Goal: Task Accomplishment & Management: Complete application form

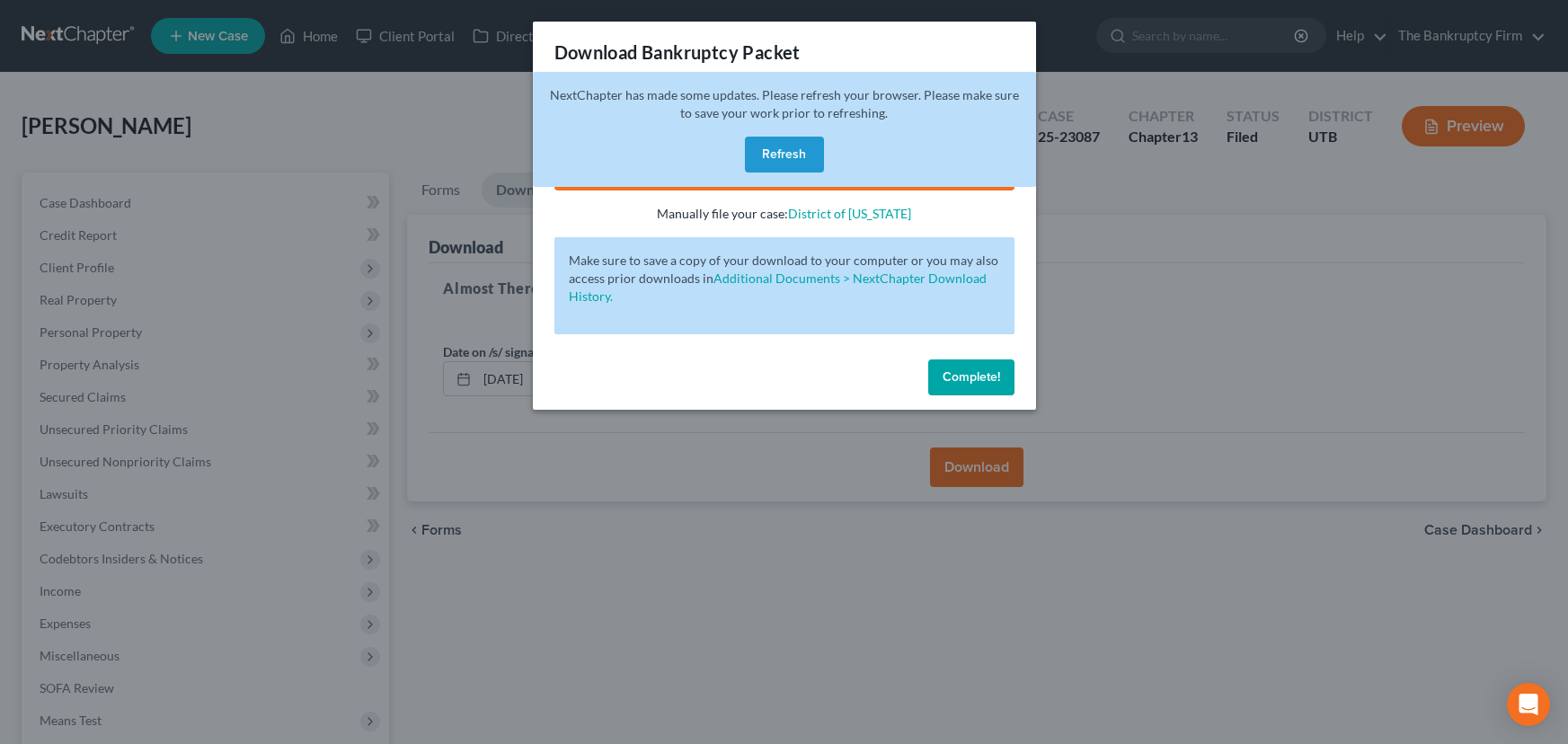
scroll to position [241, 0]
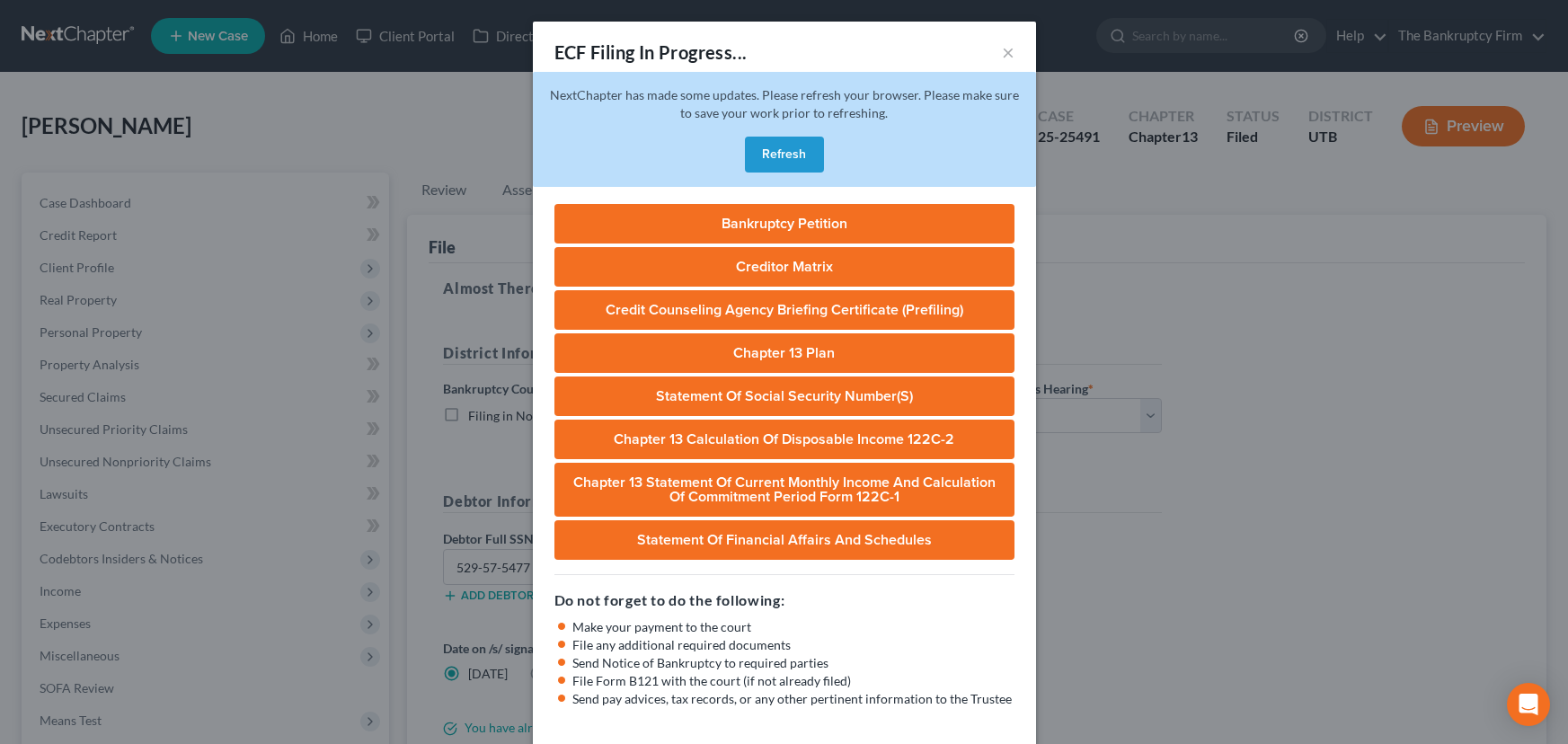
select select "0"
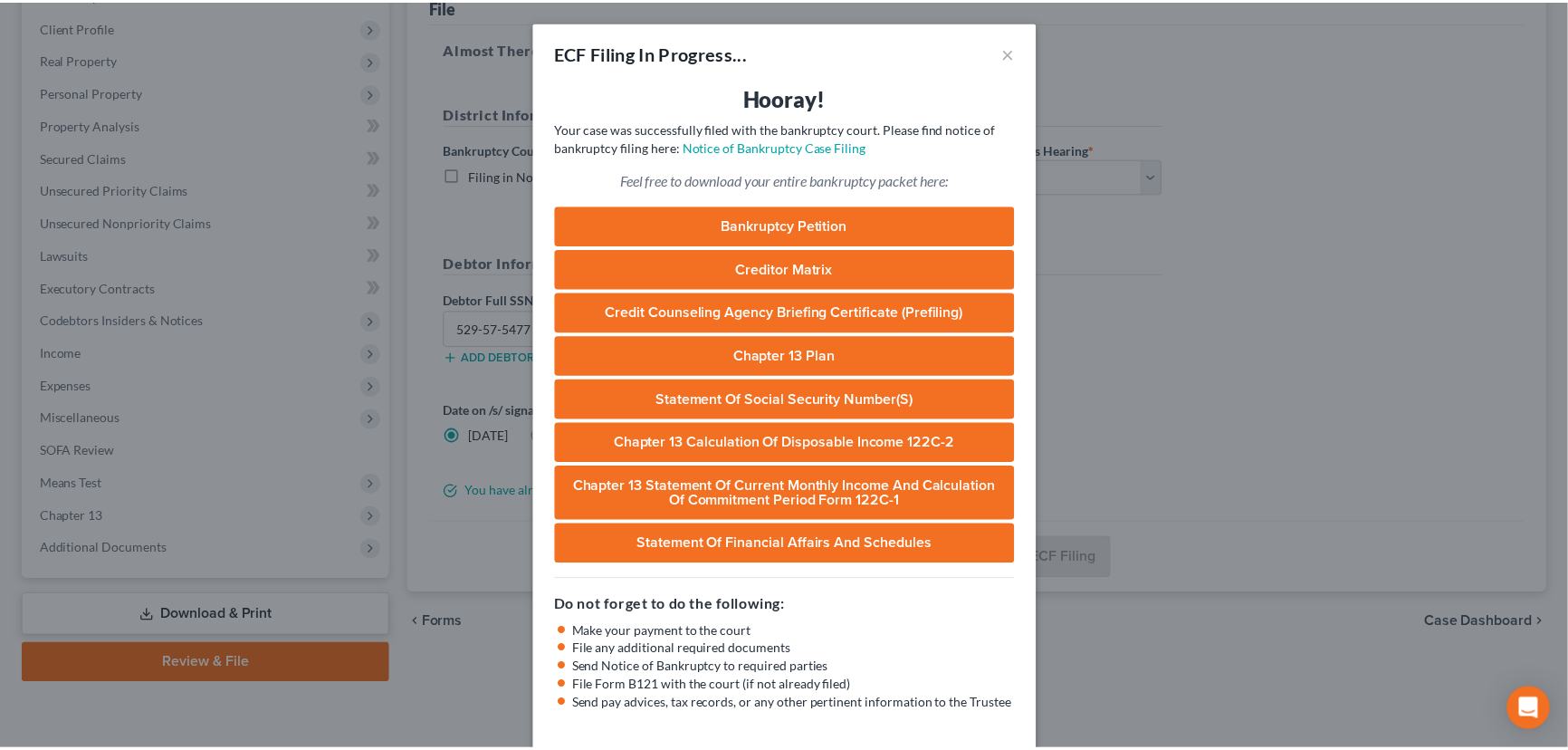
scroll to position [243, 0]
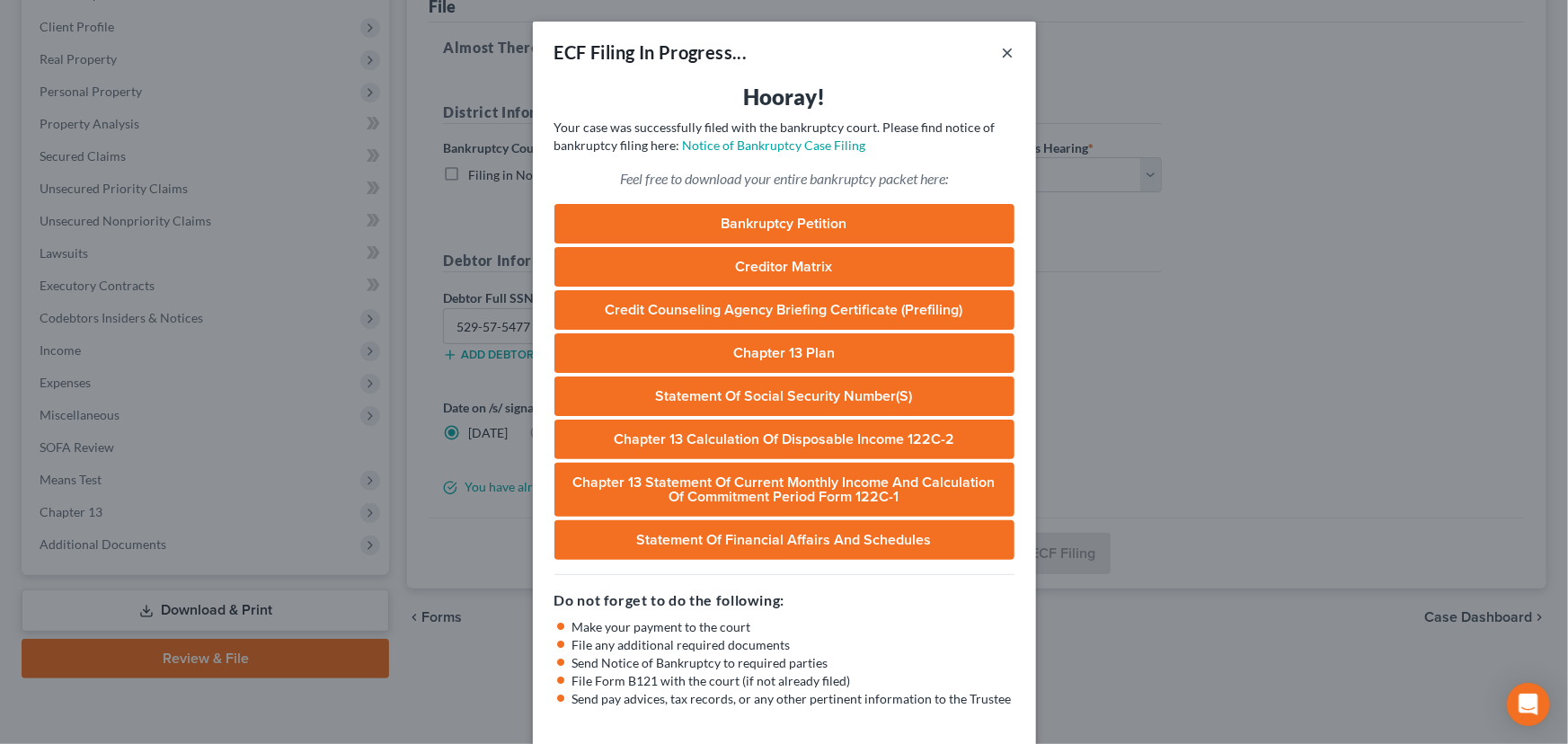
drag, startPoint x: 1003, startPoint y: 51, endPoint x: 862, endPoint y: 184, distance: 193.8
click at [1003, 51] on button "×" at bounding box center [1009, 52] width 13 height 21
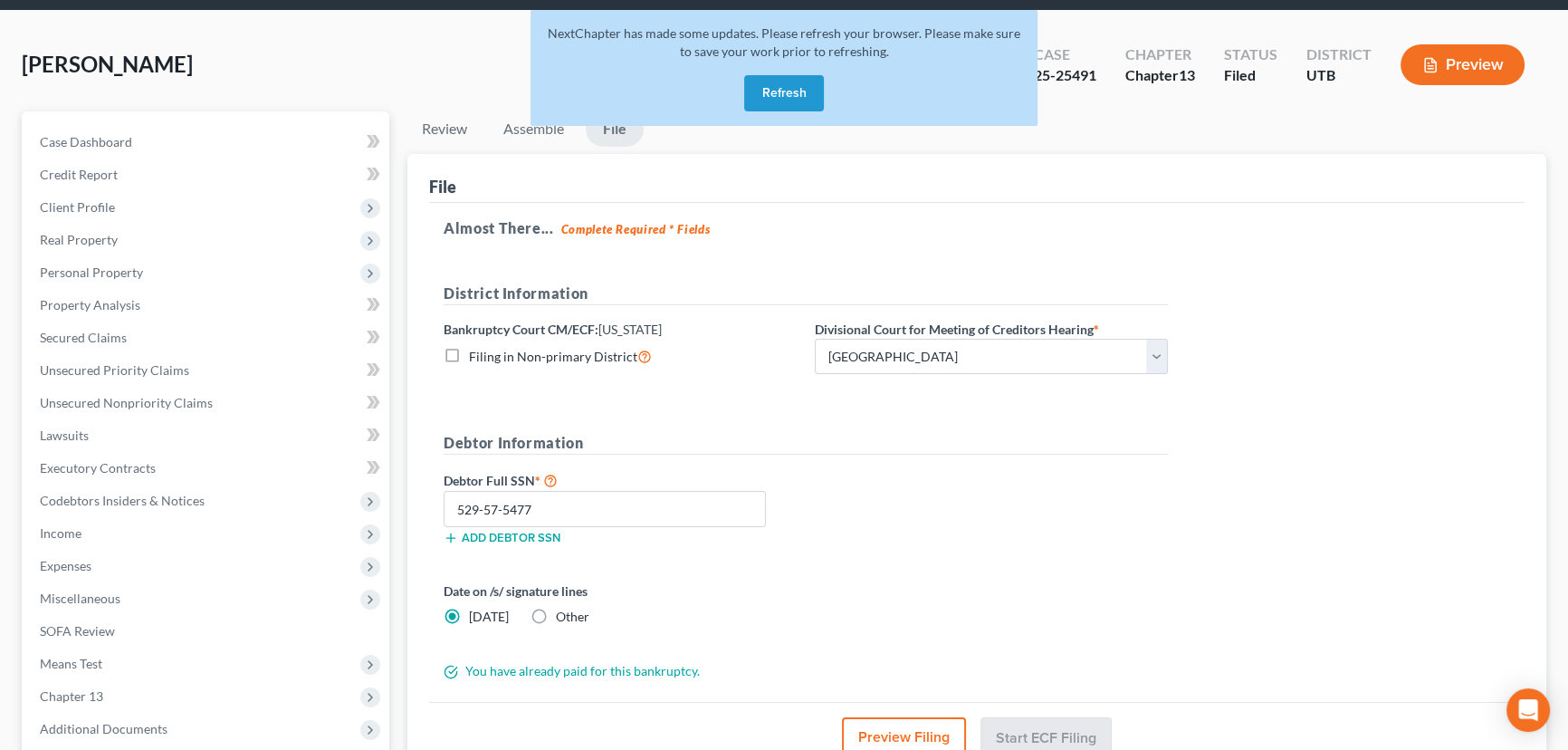
scroll to position [0, 0]
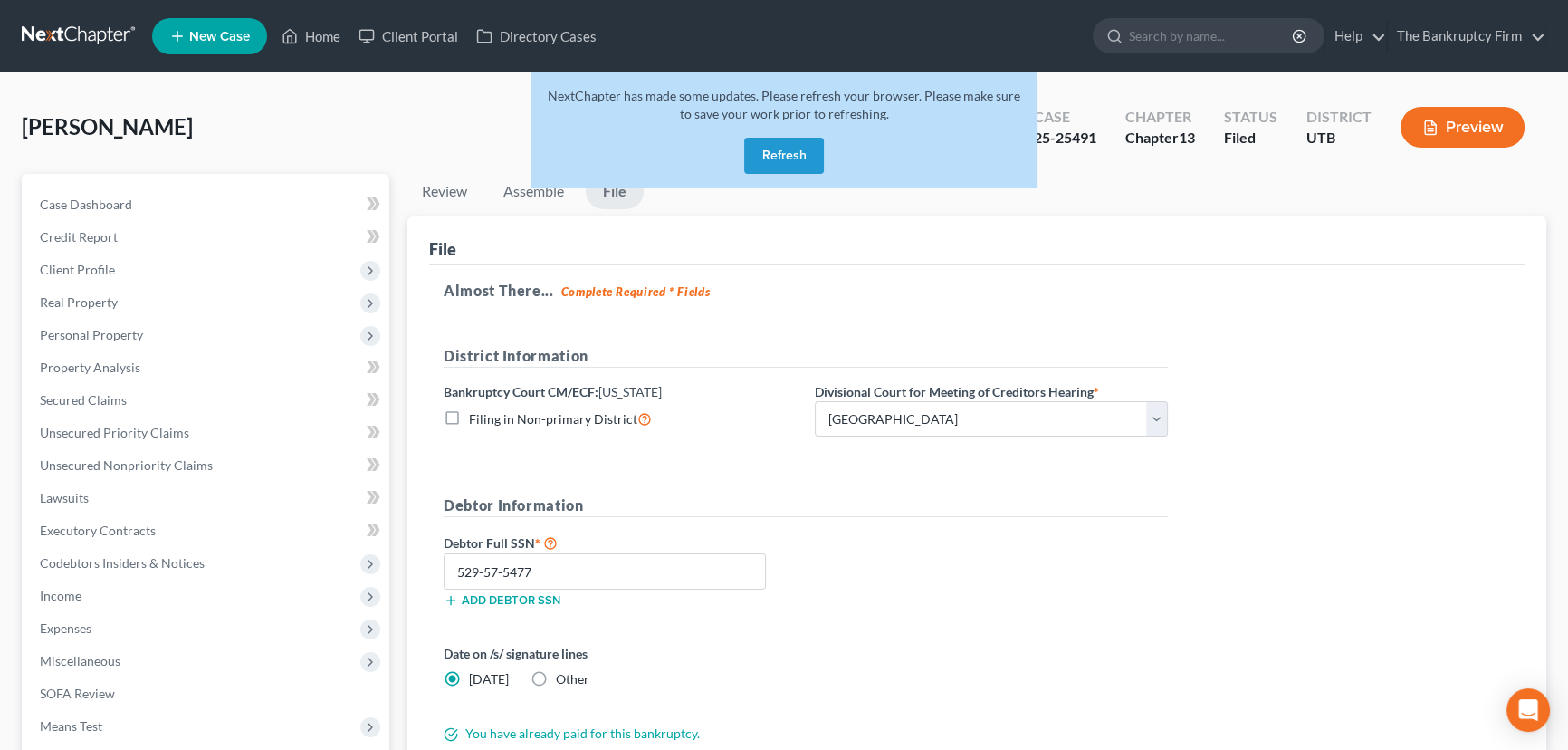
click at [798, 161] on button "Refresh" at bounding box center [784, 155] width 80 height 36
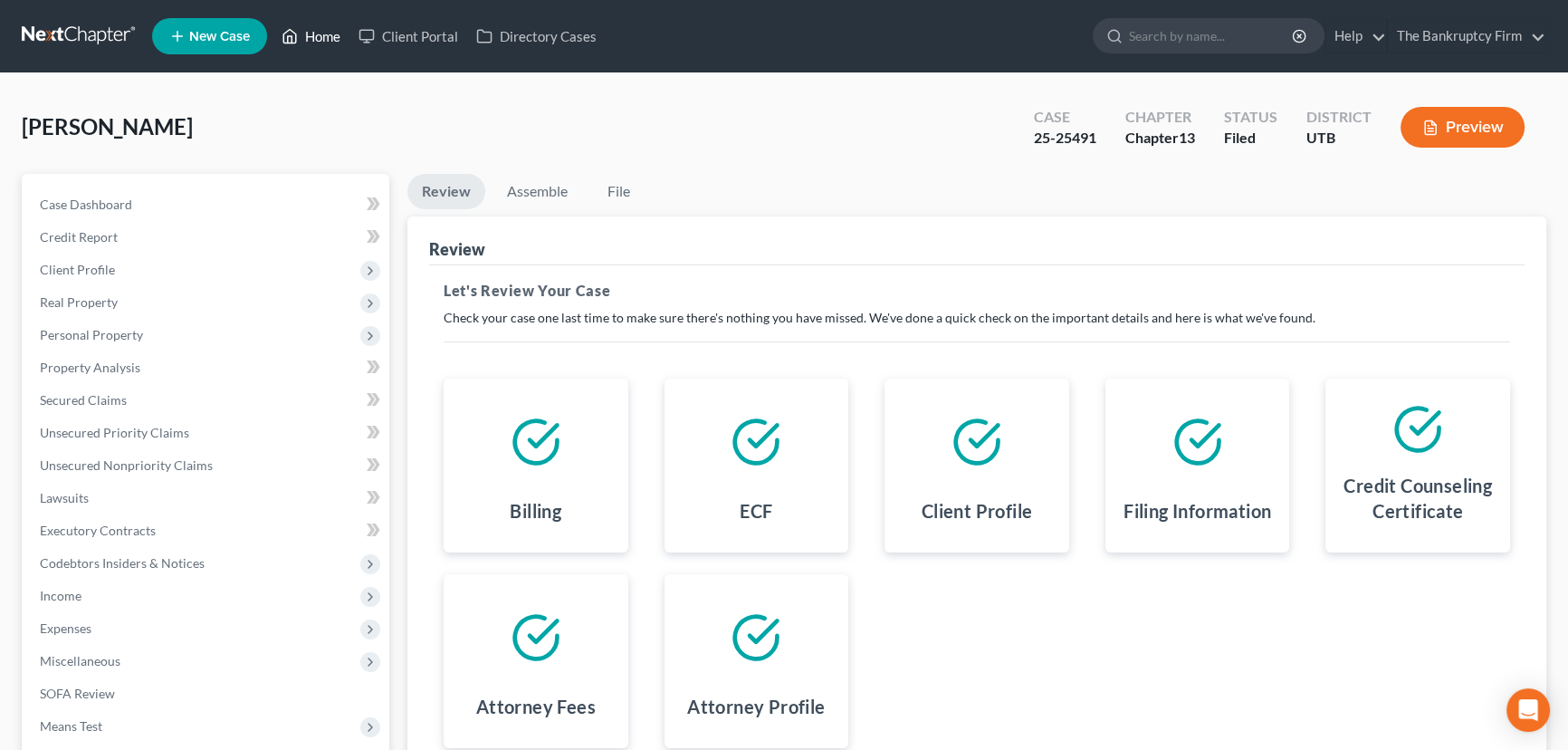
click at [316, 32] on link "Home" at bounding box center [311, 35] width 77 height 33
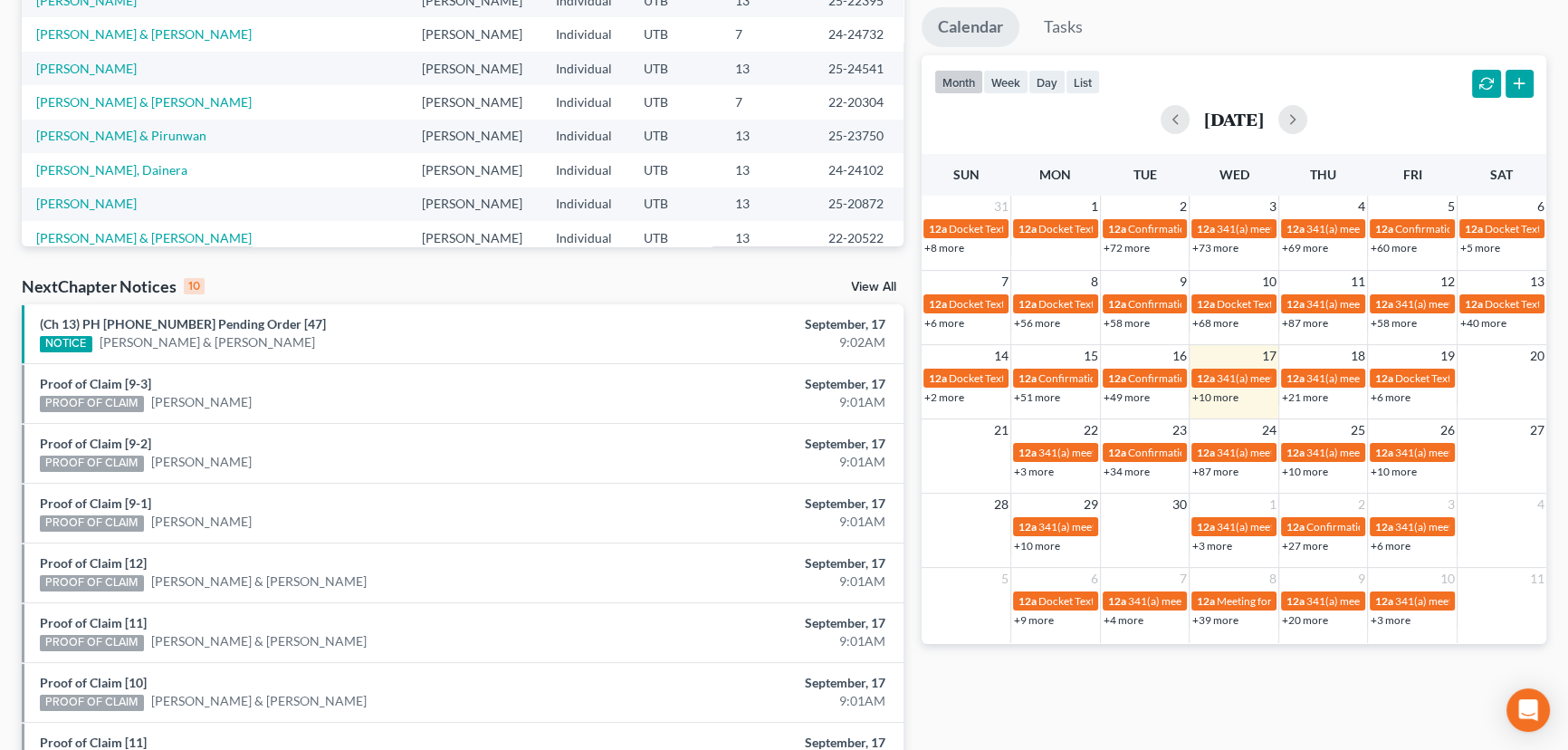
scroll to position [328, 0]
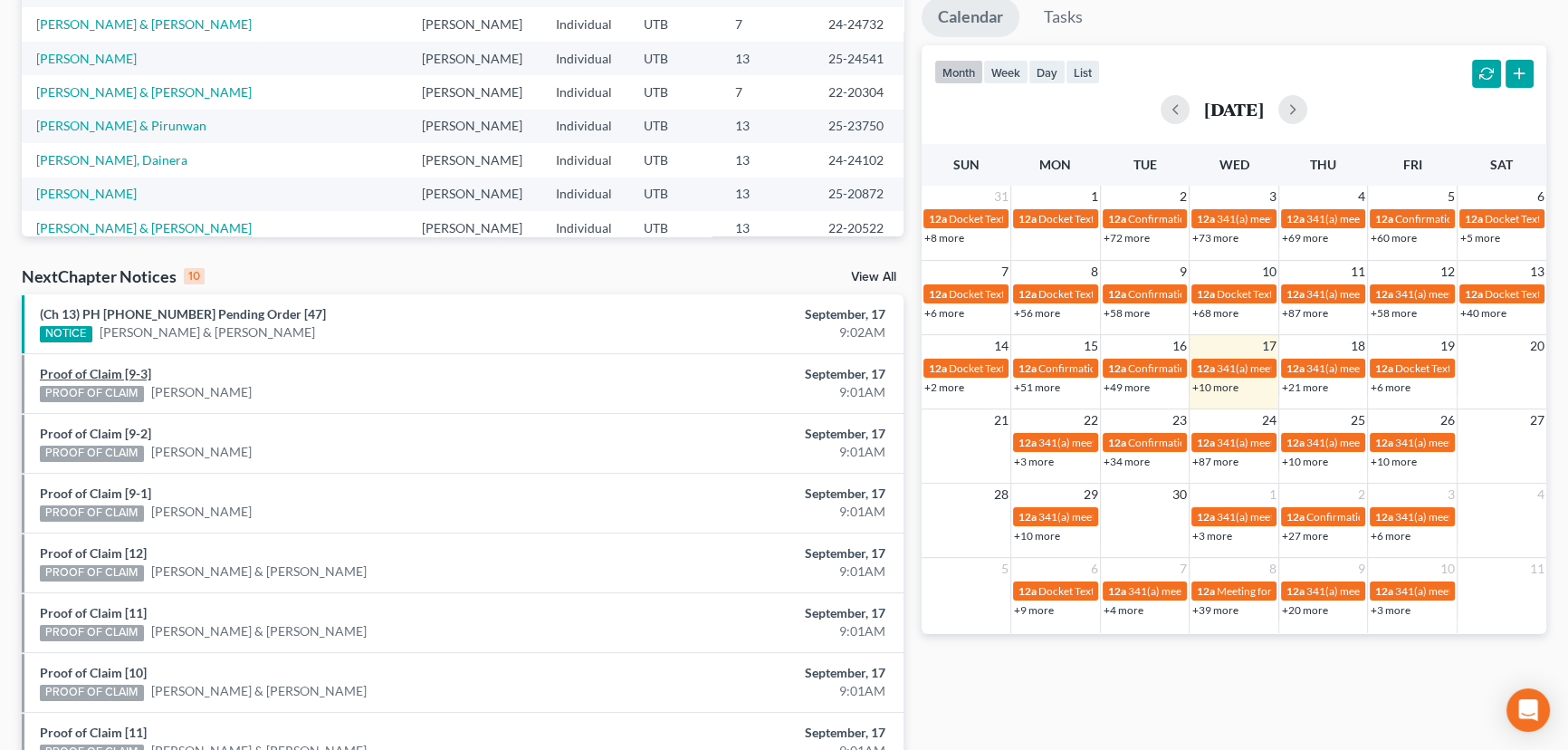
click at [90, 375] on link "Proof of Claim [9-3]" at bounding box center [96, 373] width 112 height 16
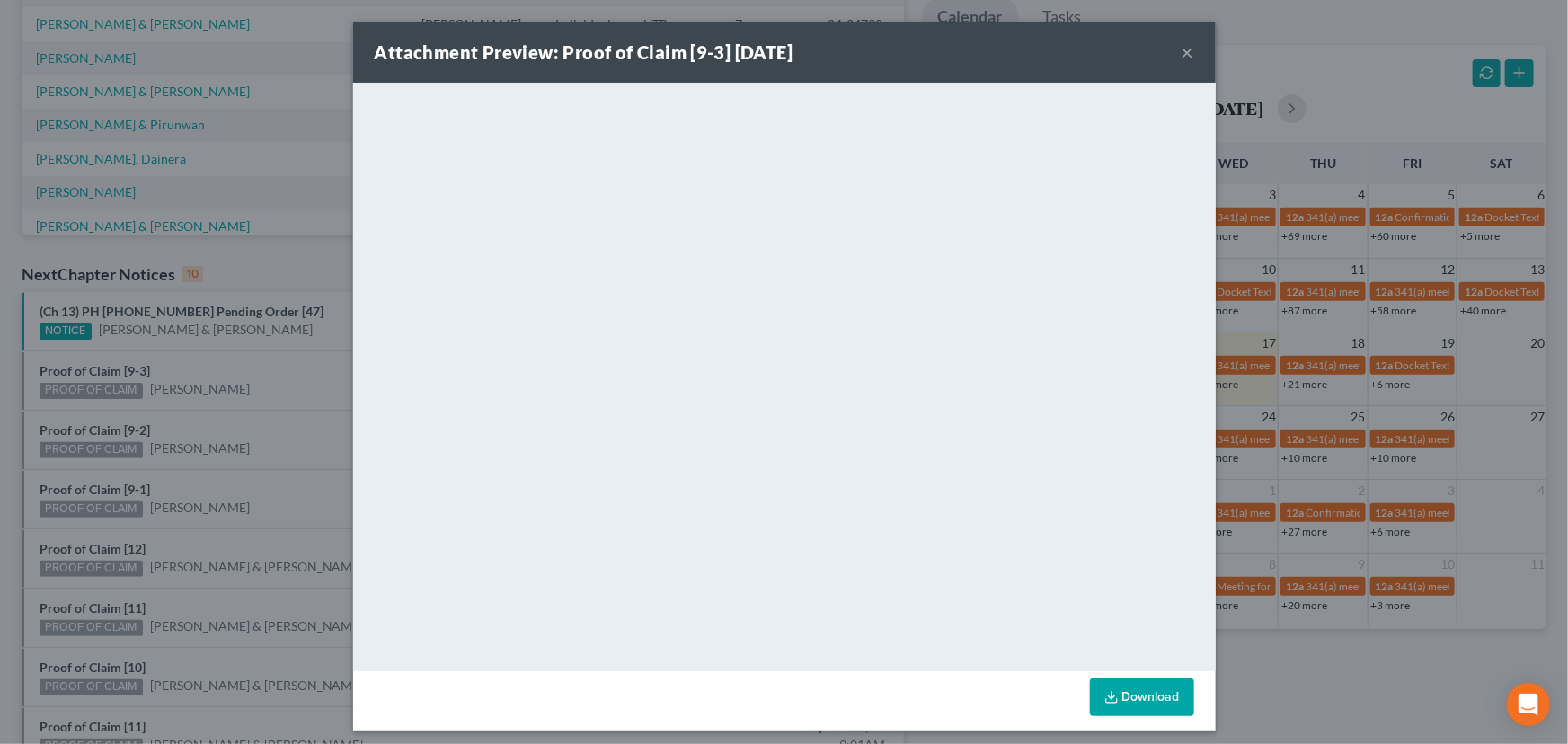
drag, startPoint x: 179, startPoint y: 364, endPoint x: 172, endPoint y: 372, distance: 10.6
click at [179, 364] on div "Attachment Preview: Proof of Claim [9-3] [DATE] × <object ng-attr-data='[URL][D…" at bounding box center [784, 372] width 1568 height 744
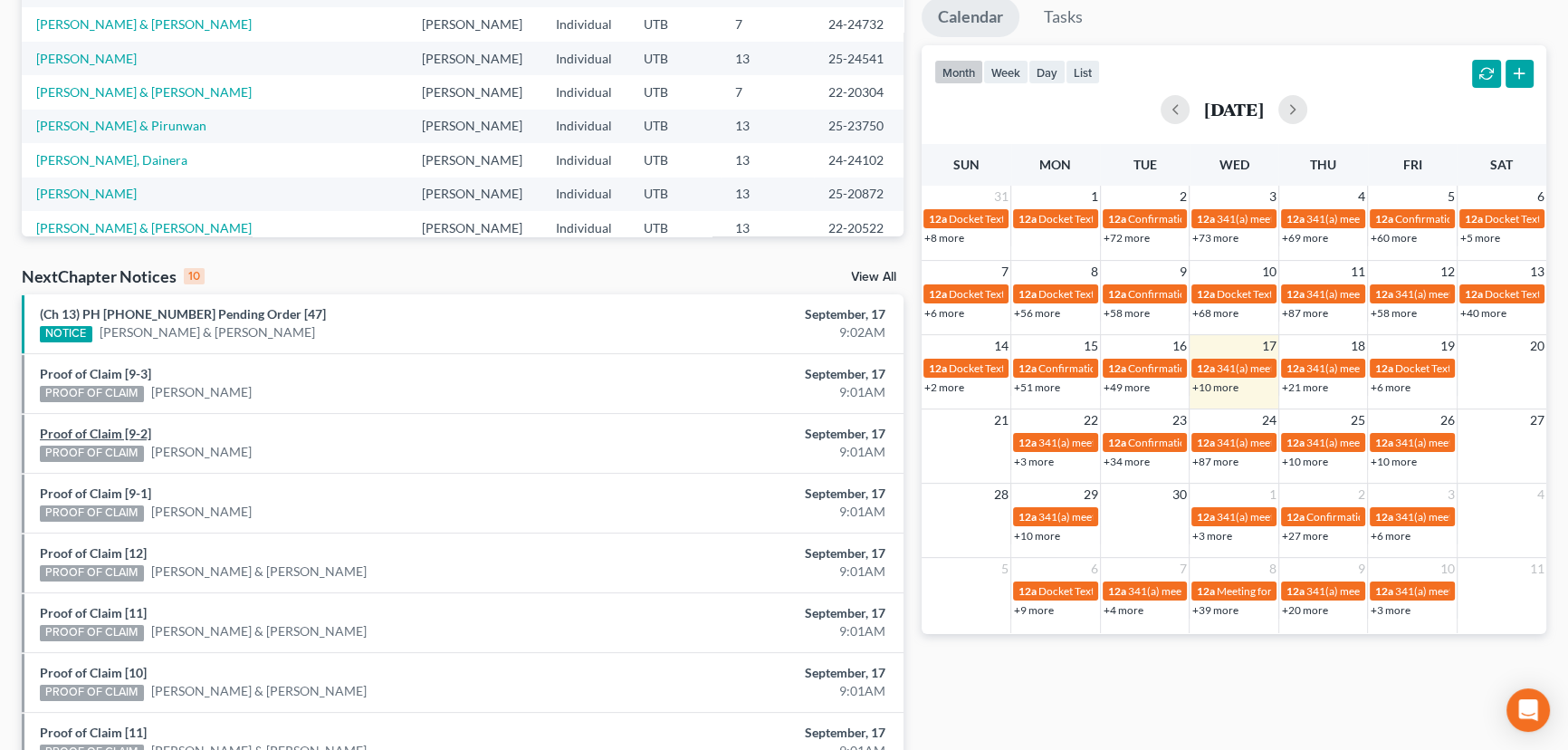
click at [89, 432] on link "Proof of Claim [9-2]" at bounding box center [96, 434] width 112 height 16
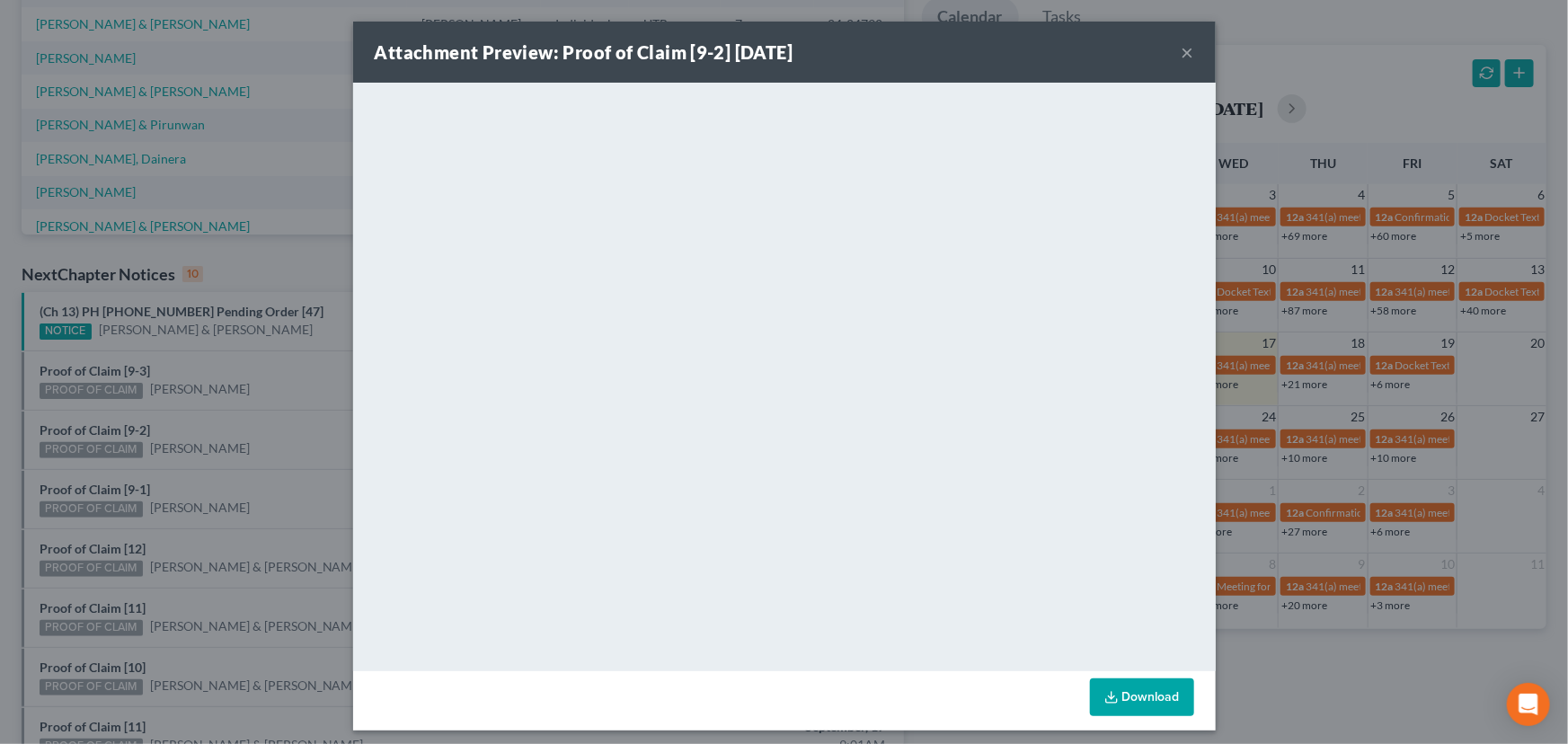
drag, startPoint x: 189, startPoint y: 426, endPoint x: 153, endPoint y: 444, distance: 40.2
click at [182, 431] on div "Attachment Preview: Proof of Claim [9-2] [DATE] × <object ng-attr-data='[URL][D…" at bounding box center [784, 372] width 1568 height 744
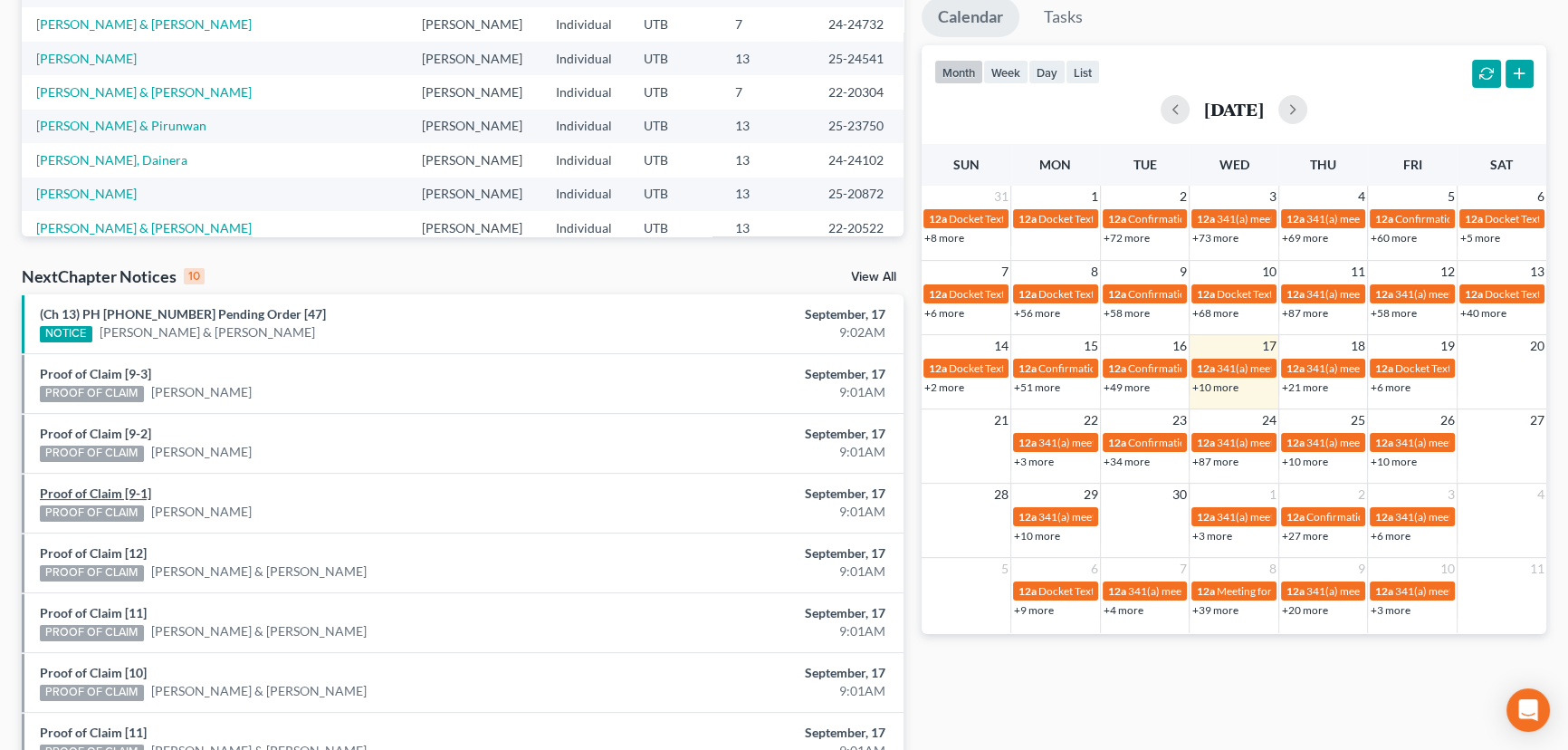
click at [97, 489] on link "Proof of Claim [9-1]" at bounding box center [96, 493] width 112 height 16
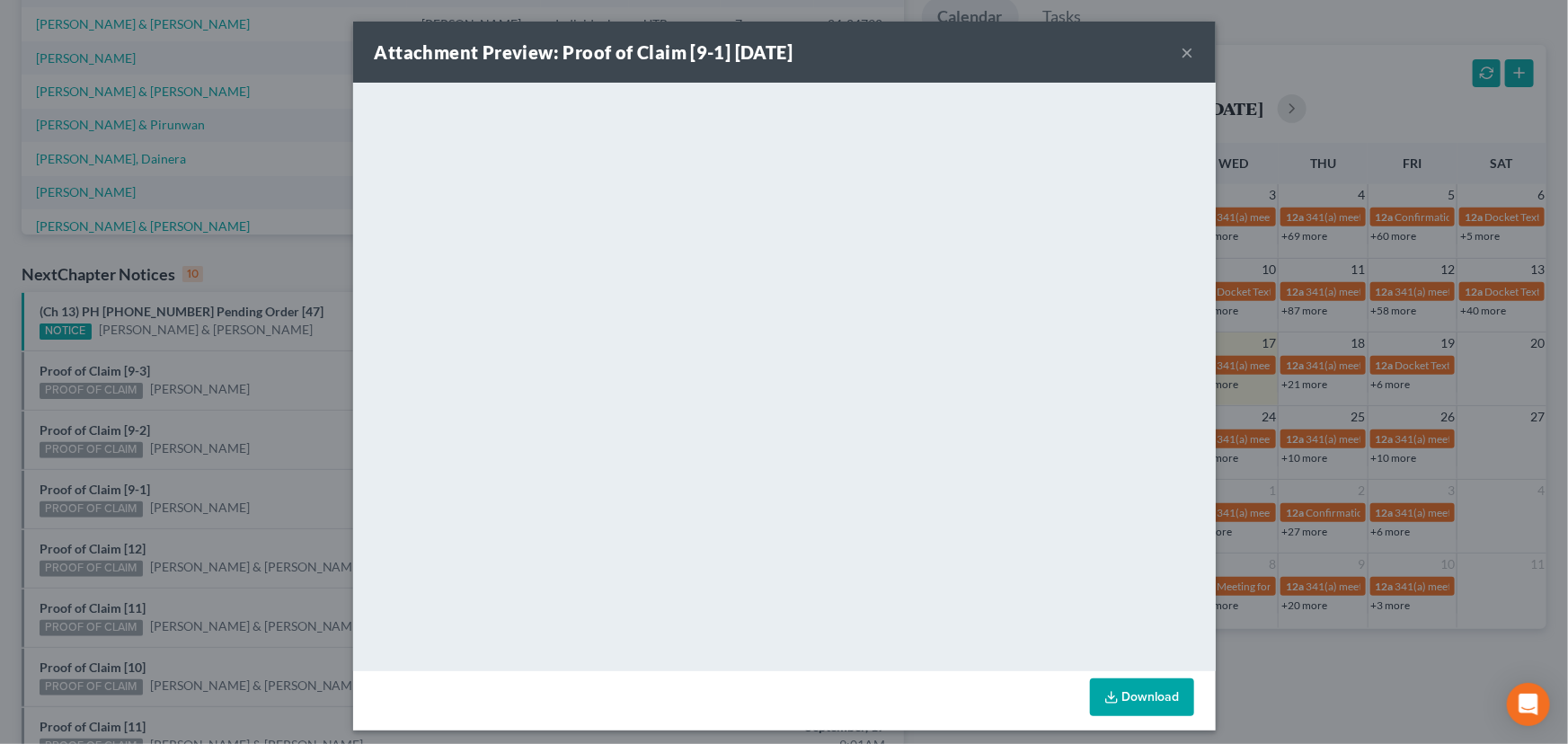
click at [186, 480] on div "Attachment Preview: Proof of Claim [9-1] [DATE] × <object ng-attr-data='[URL][D…" at bounding box center [784, 372] width 1568 height 744
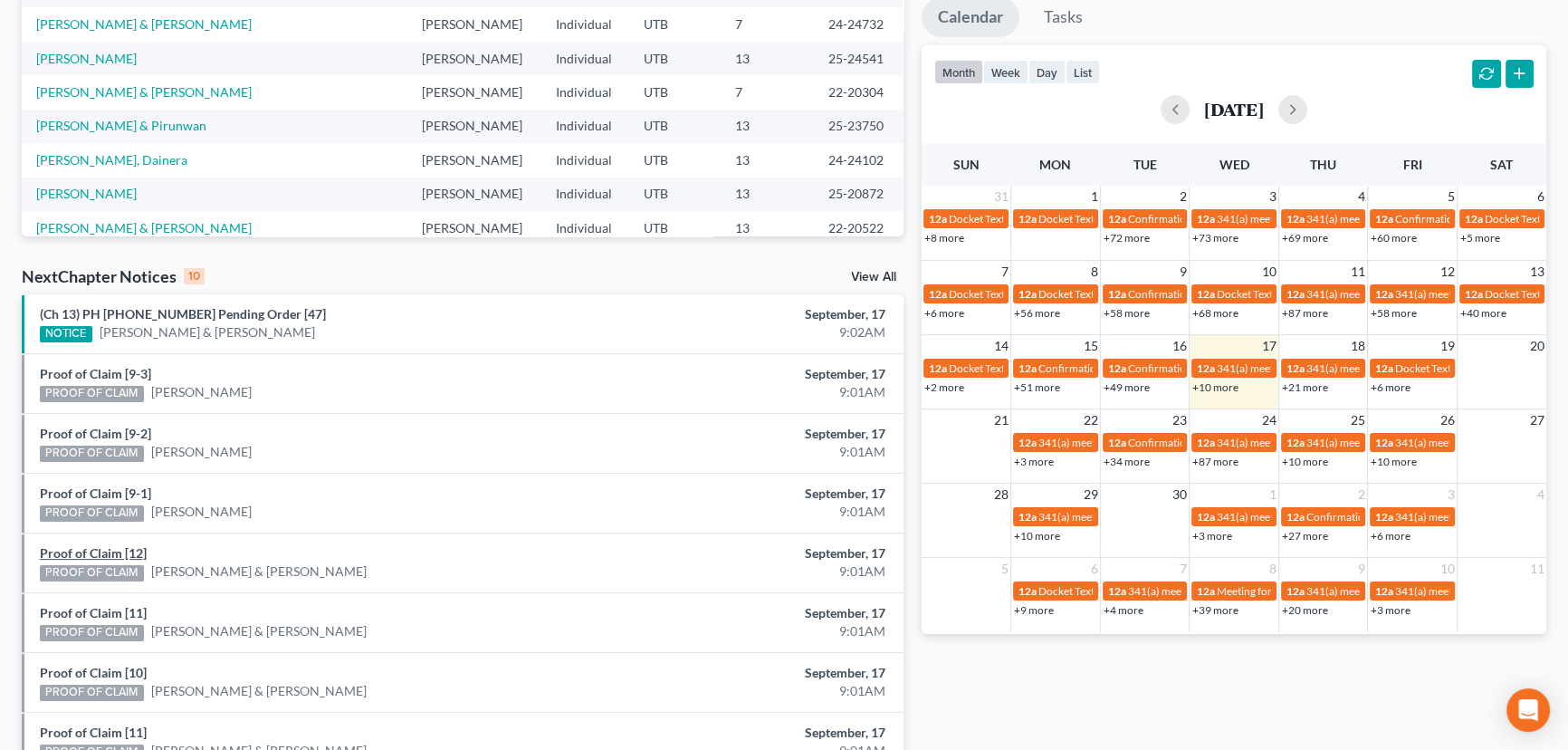
click at [115, 546] on link "Proof of Claim [12]" at bounding box center [93, 553] width 107 height 16
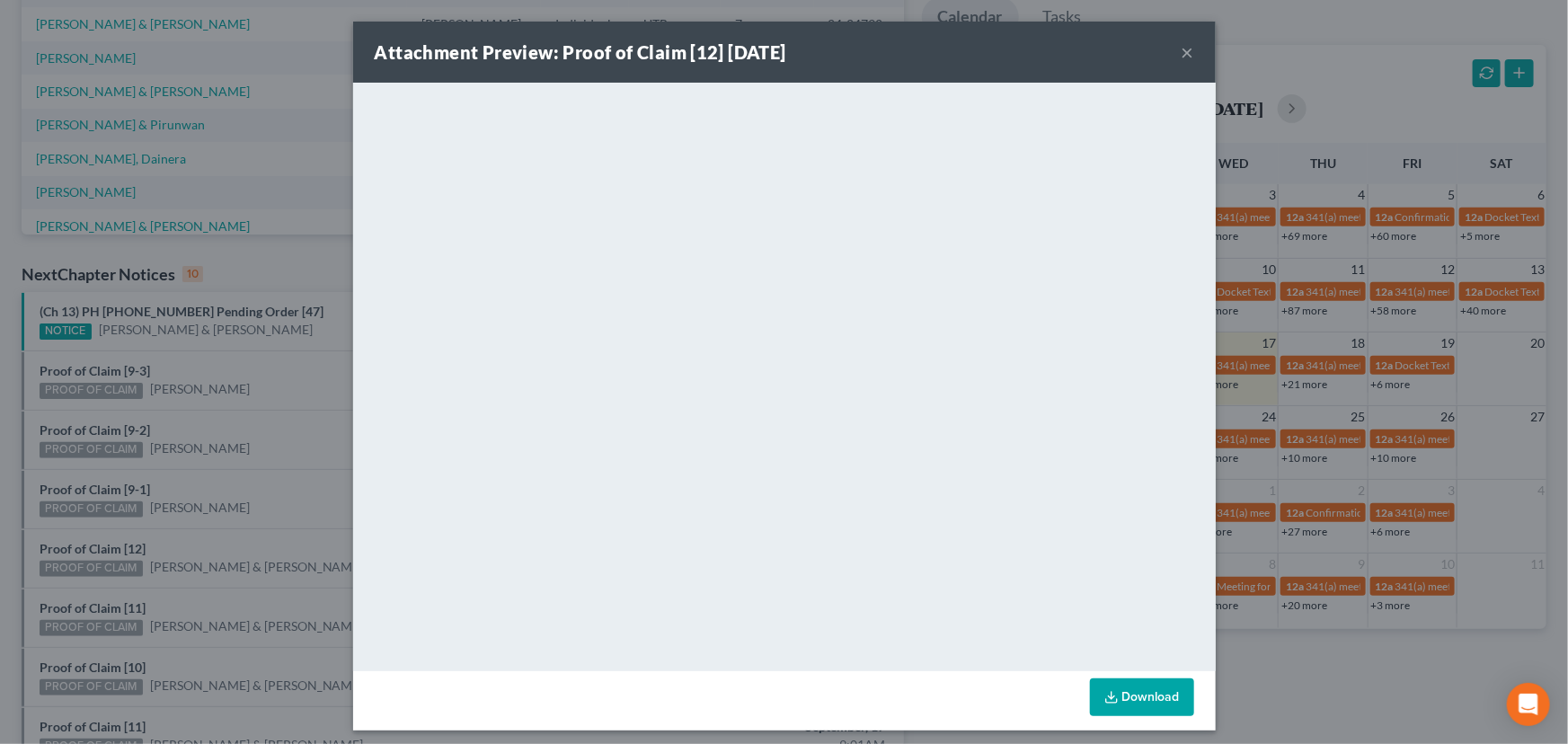
click at [237, 542] on div "Attachment Preview: Proof of Claim [12] [DATE] × <object ng-attr-data='[URL][DO…" at bounding box center [784, 372] width 1568 height 744
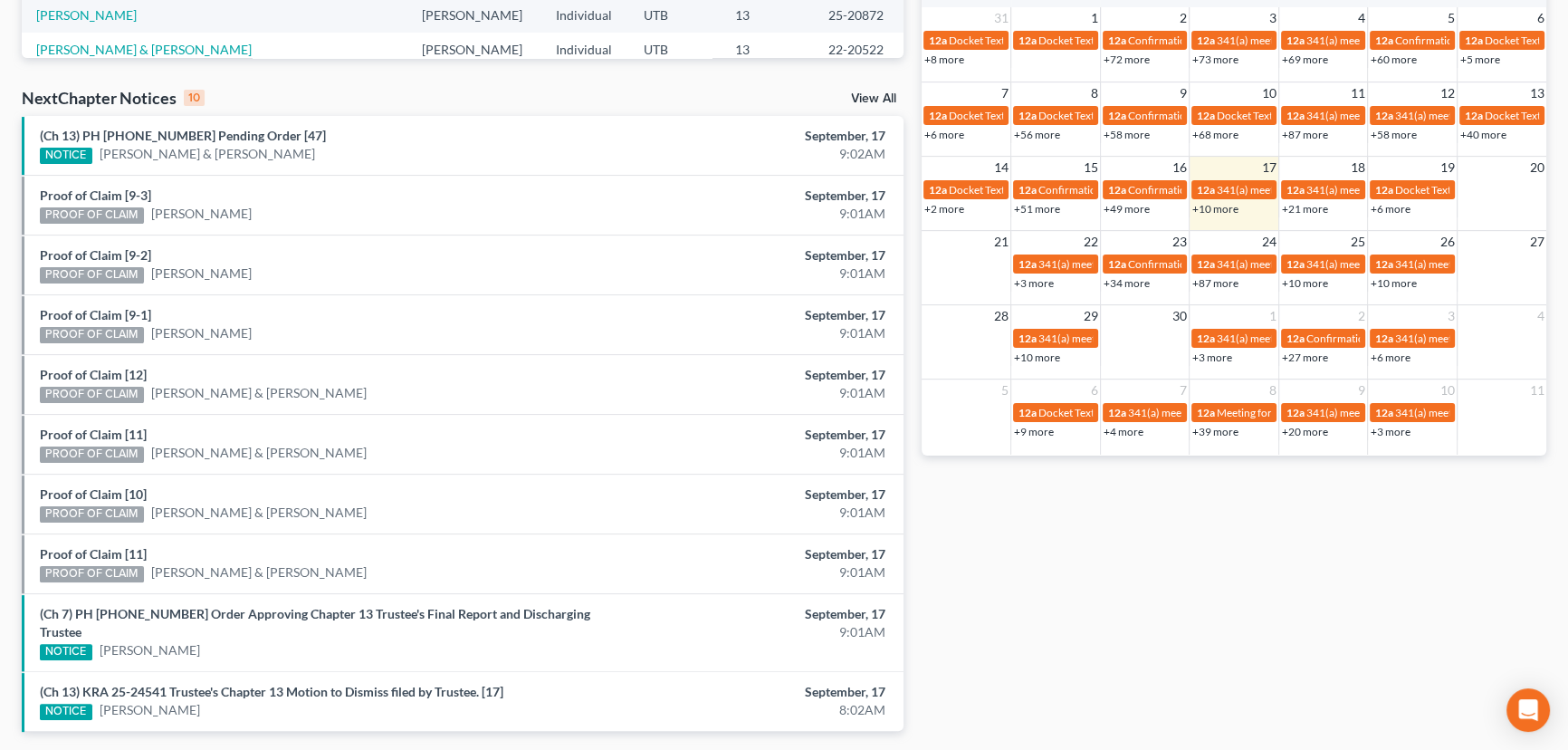
scroll to position [550, 0]
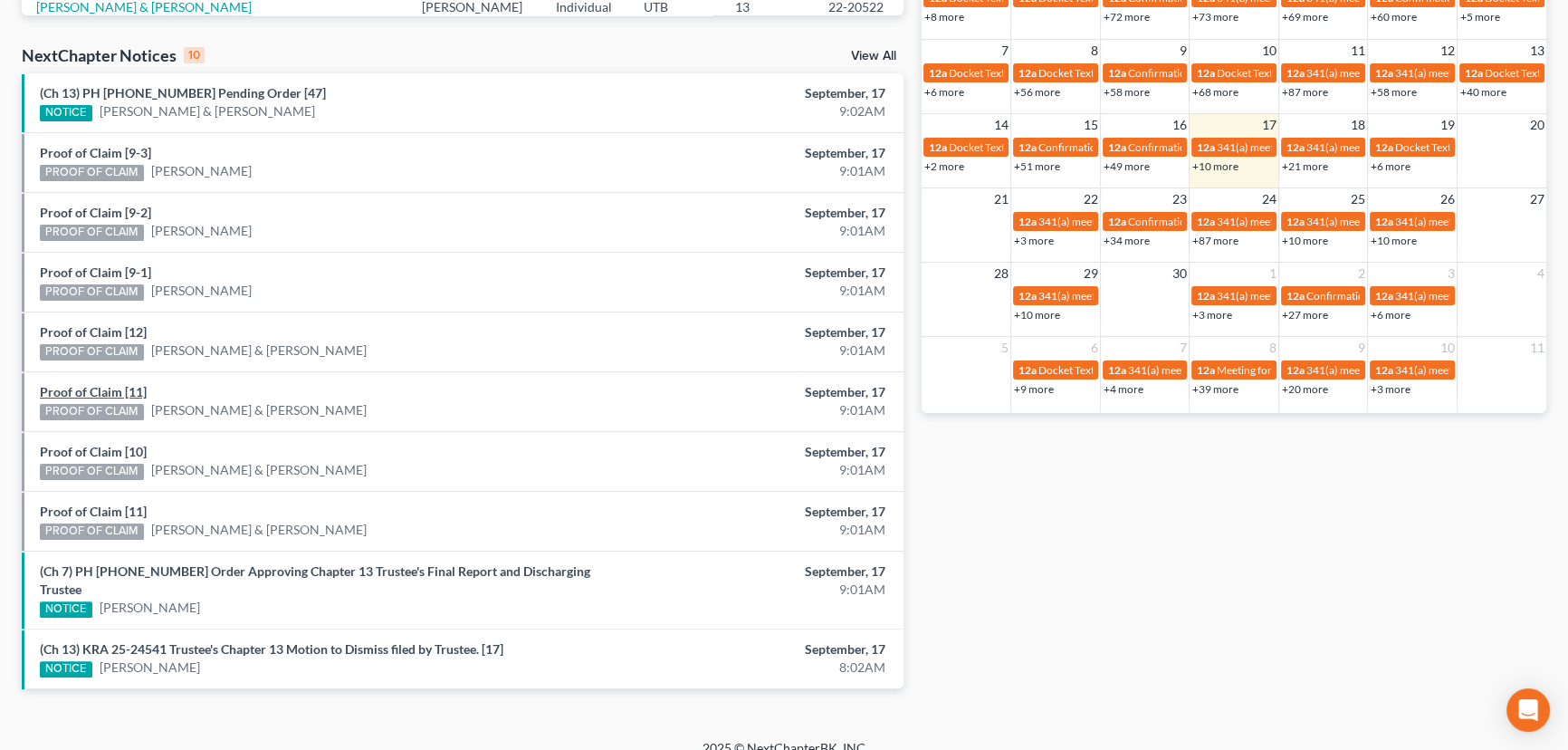
click at [107, 395] on link "Proof of Claim [11]" at bounding box center [93, 392] width 107 height 16
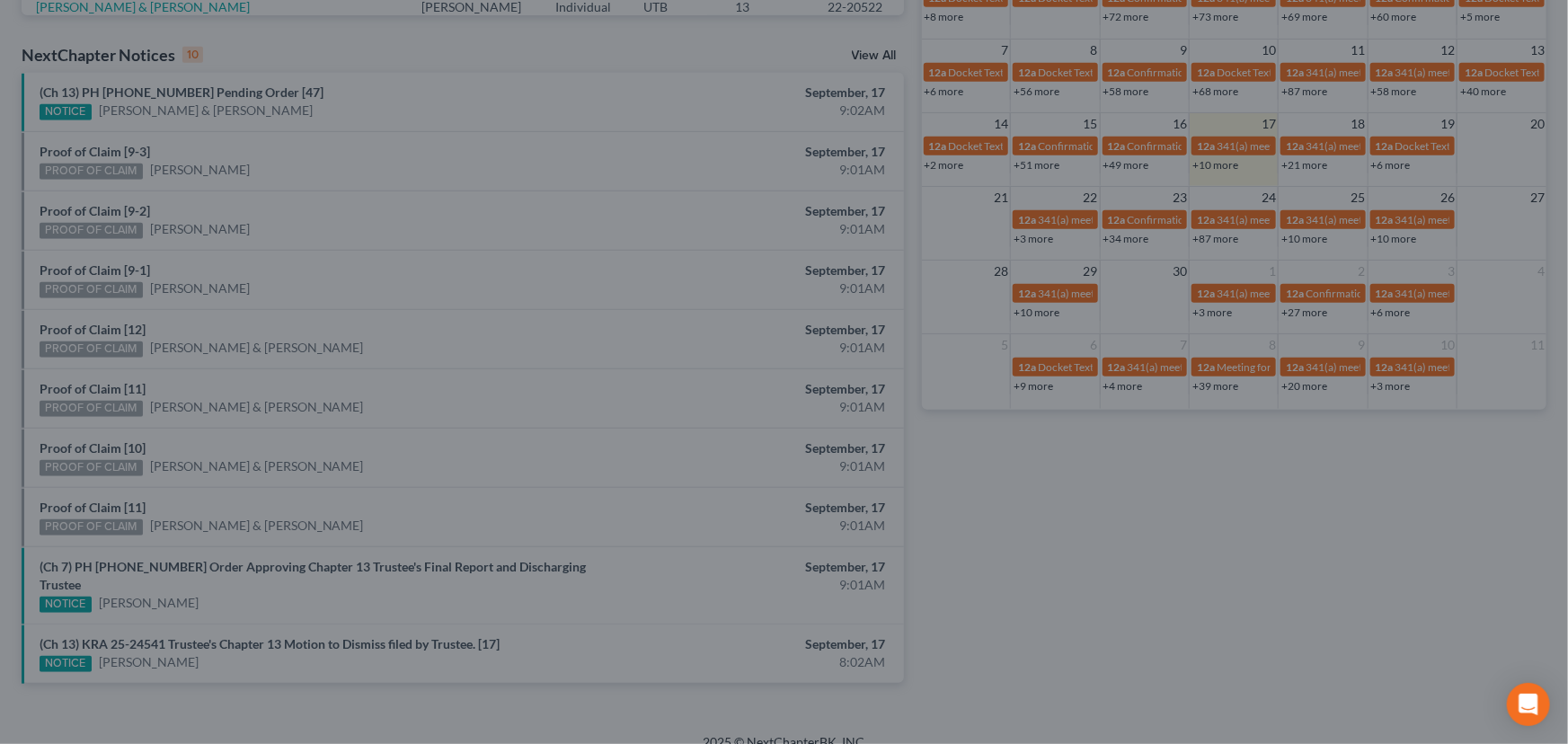
drag, startPoint x: 193, startPoint y: 379, endPoint x: 129, endPoint y: 428, distance: 80.6
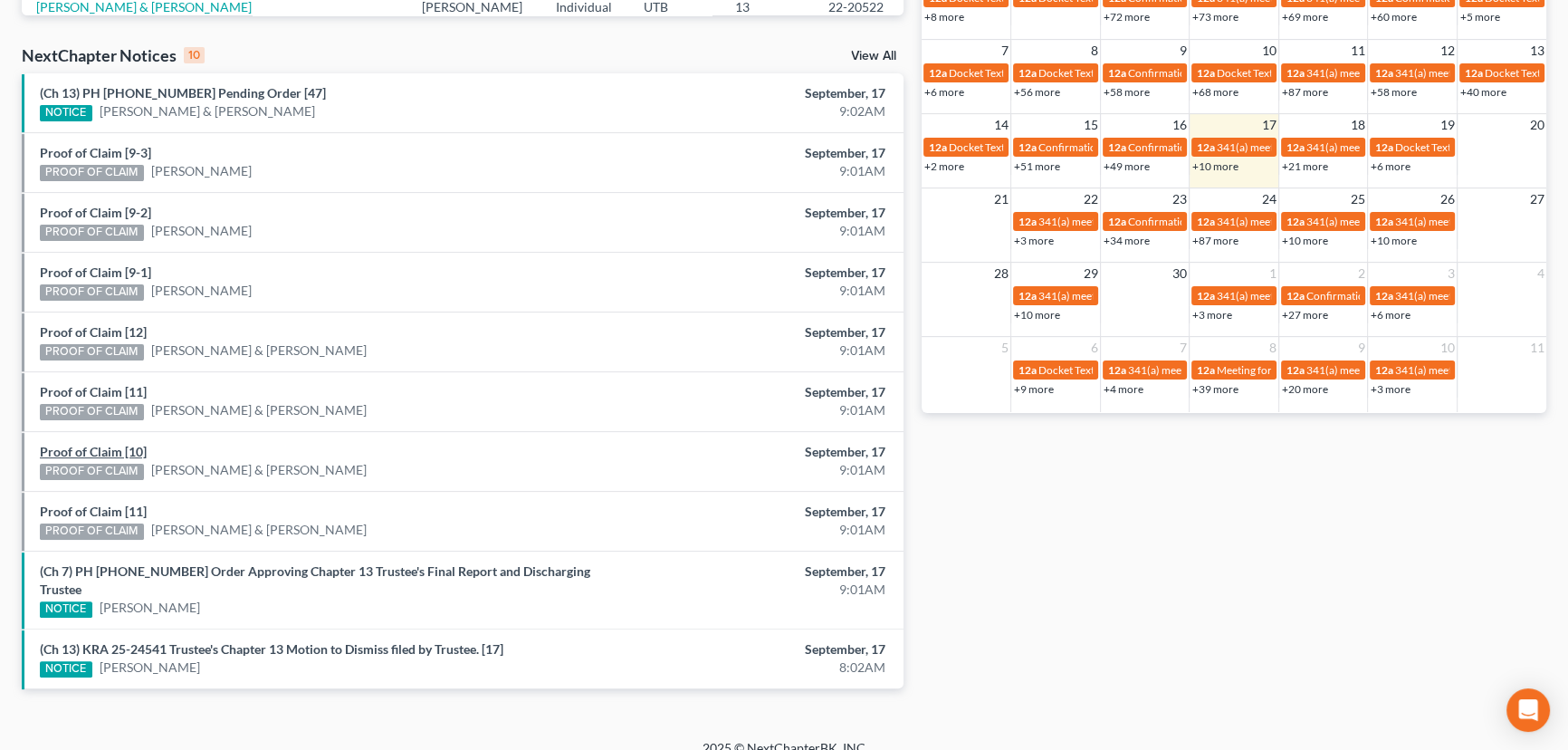
click at [108, 451] on link "Proof of Claim [10]" at bounding box center [93, 451] width 107 height 16
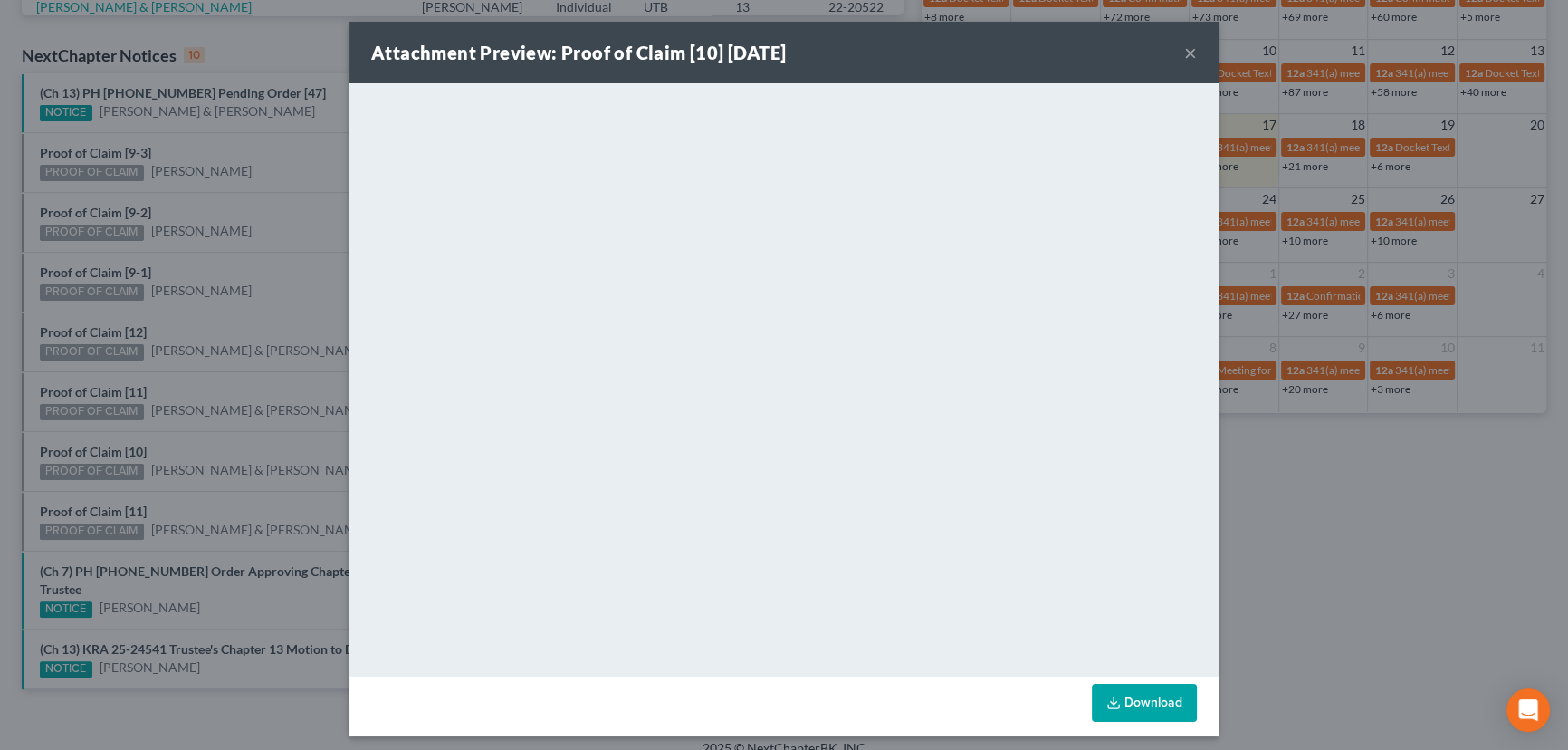
drag, startPoint x: 208, startPoint y: 435, endPoint x: 144, endPoint y: 479, distance: 77.7
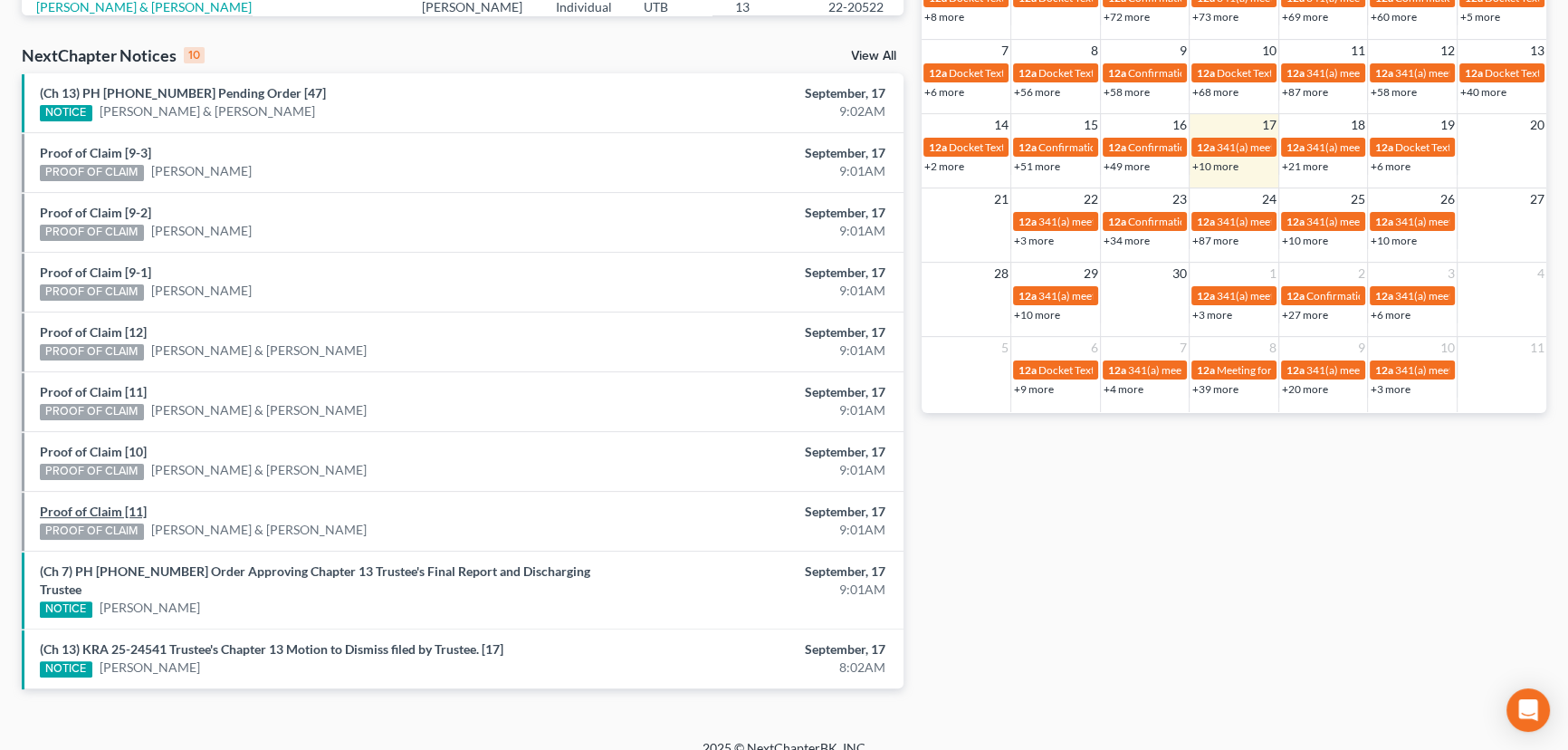
click at [90, 509] on link "Proof of Claim [11]" at bounding box center [93, 511] width 107 height 16
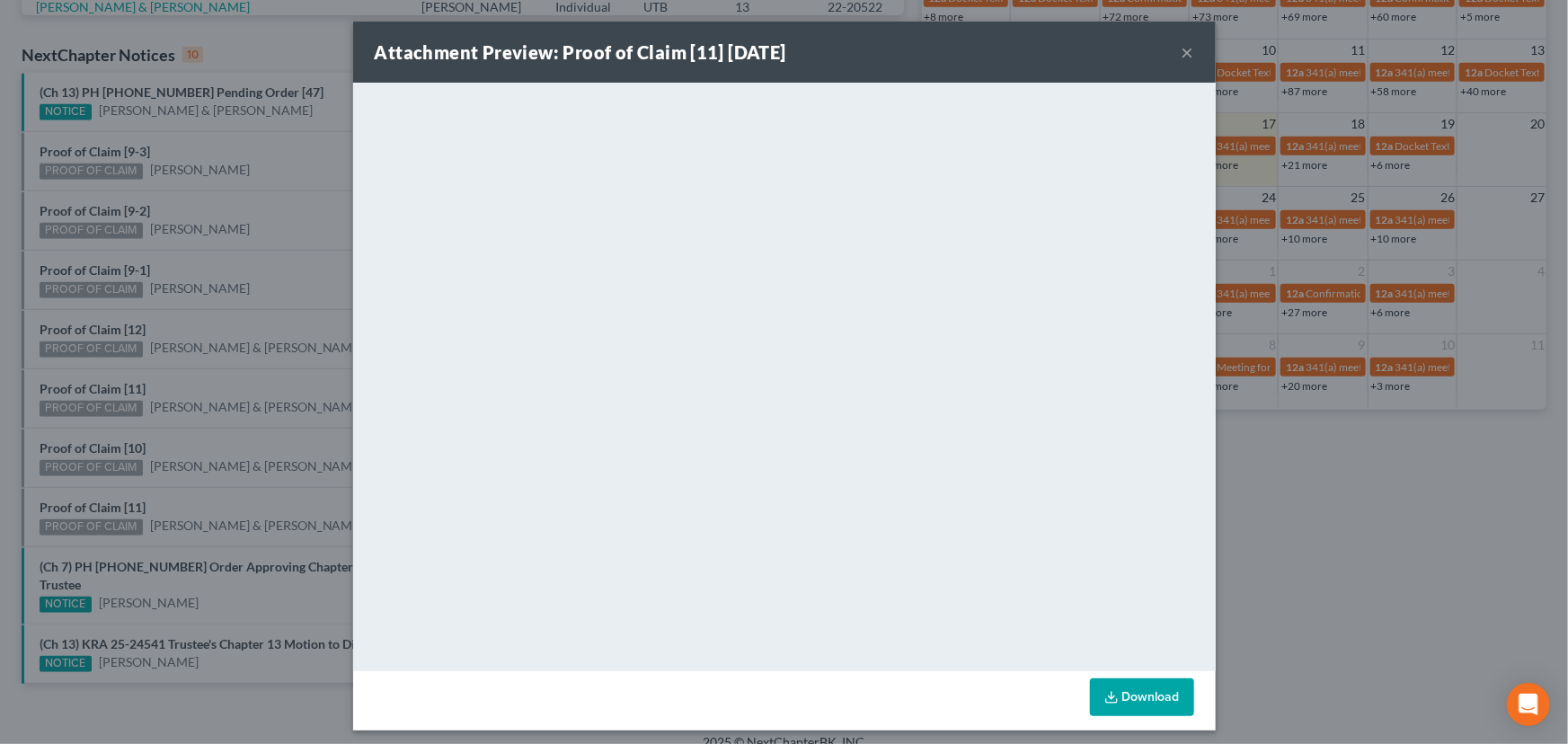
drag, startPoint x: 202, startPoint y: 450, endPoint x: 215, endPoint y: 442, distance: 15.3
click at [207, 447] on div "Attachment Preview: Proof of Claim [11] [DATE] × <object ng-attr-data='[URL][DO…" at bounding box center [784, 372] width 1568 height 744
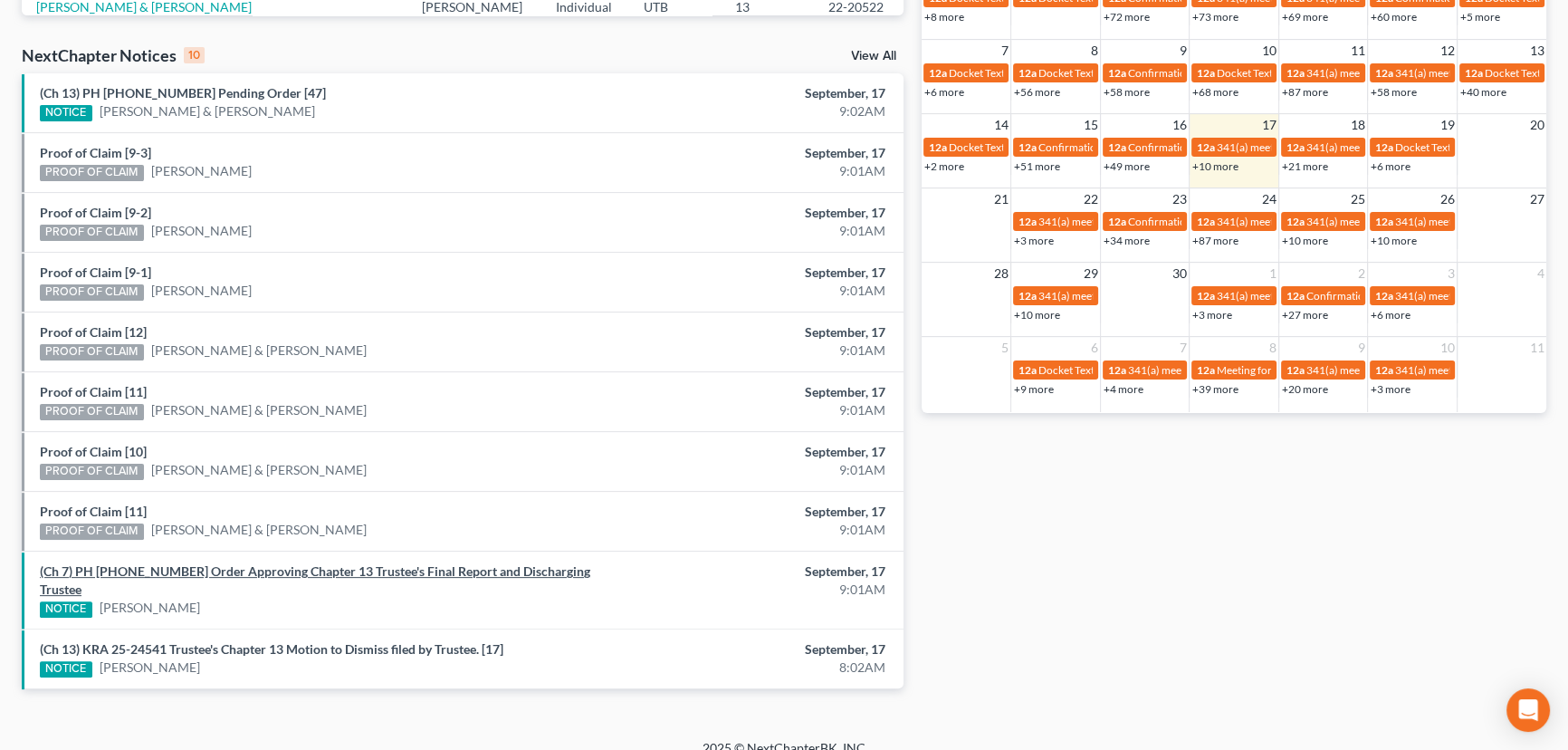
click at [212, 570] on link "(Ch 7) PH [PHONE_NUMBER] Order Approving Chapter 13 Trustee's Final Report and …" at bounding box center [315, 581] width 551 height 33
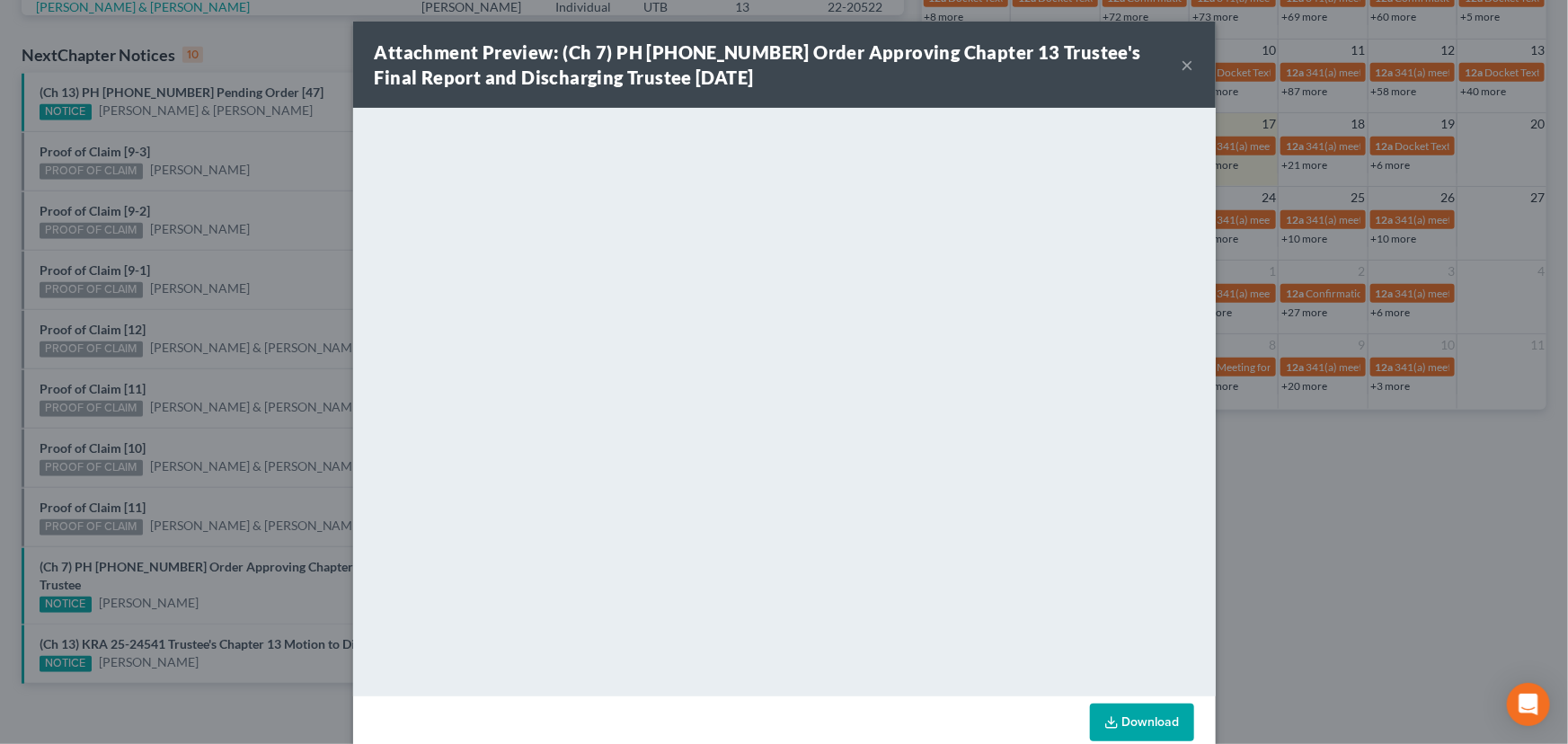
drag, startPoint x: 231, startPoint y: 514, endPoint x: 245, endPoint y: 486, distance: 31.3
click at [240, 507] on div "Attachment Preview: (Ch 7) PH [PHONE_NUMBER] Order Approving Chapter 13 Trustee…" at bounding box center [784, 372] width 1568 height 744
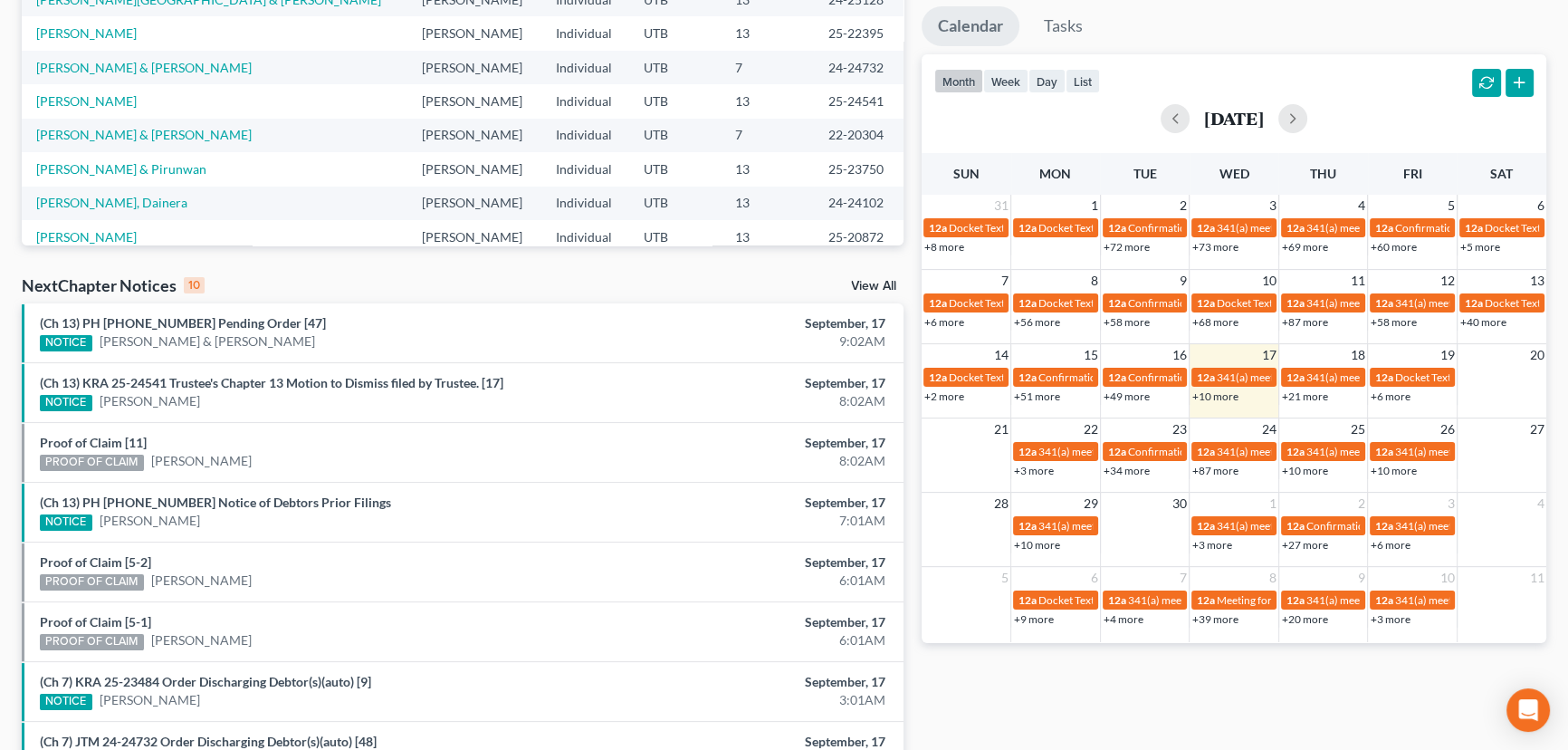
scroll to position [328, 0]
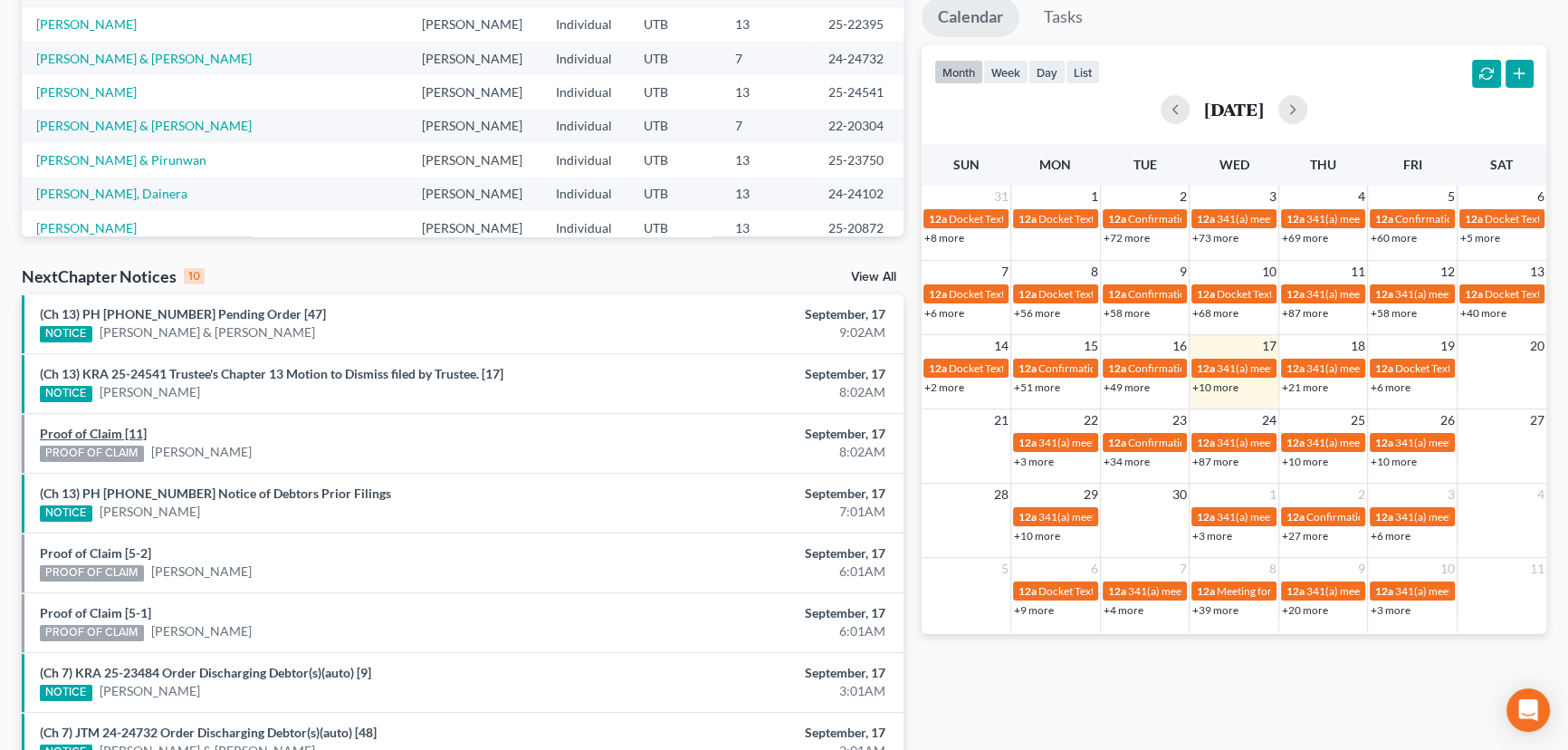
click at [100, 430] on link "Proof of Claim [11]" at bounding box center [93, 434] width 107 height 16
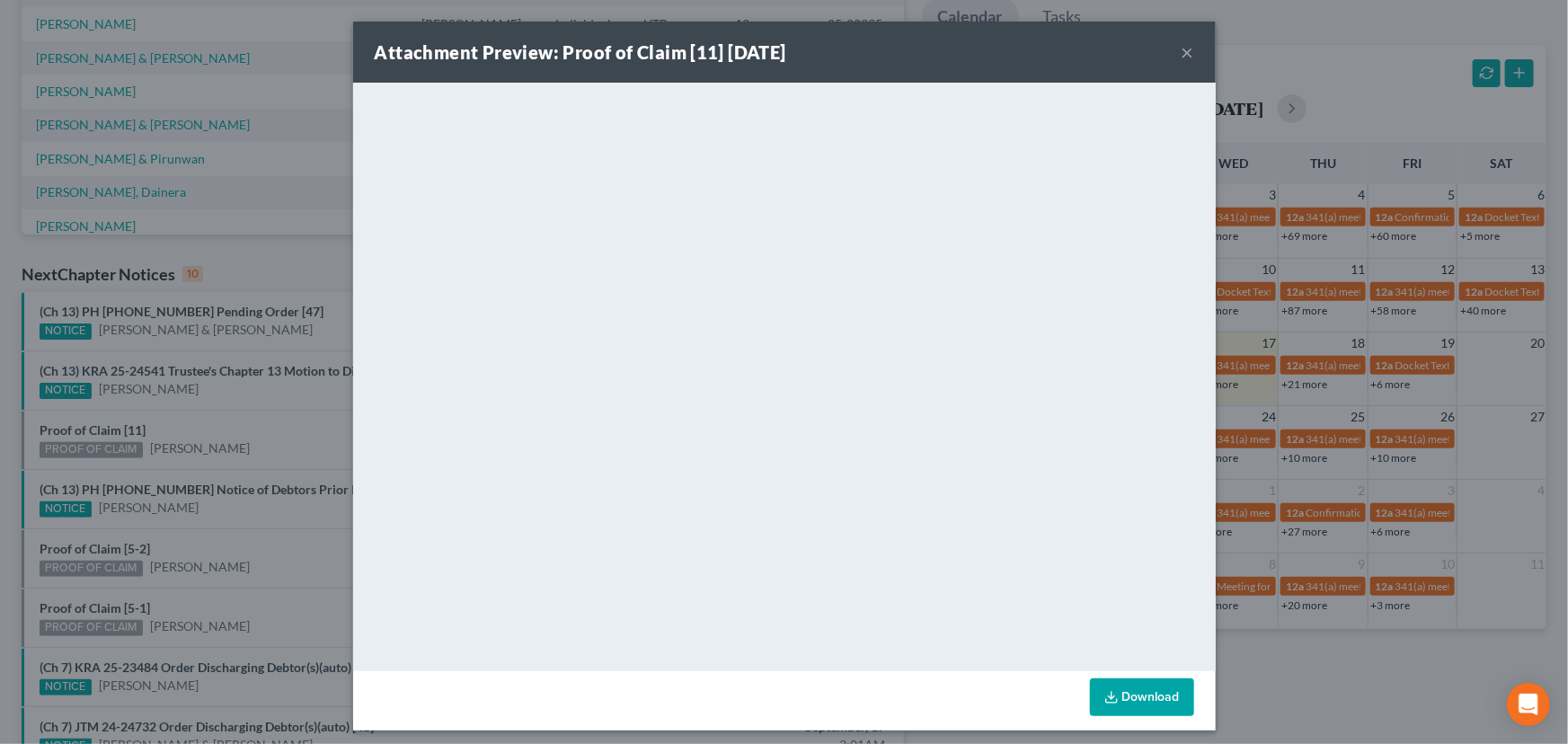
click at [178, 431] on div "Attachment Preview: Proof of Claim [11] 09/17/2025 × <object ng-attr-data='http…" at bounding box center [784, 372] width 1568 height 744
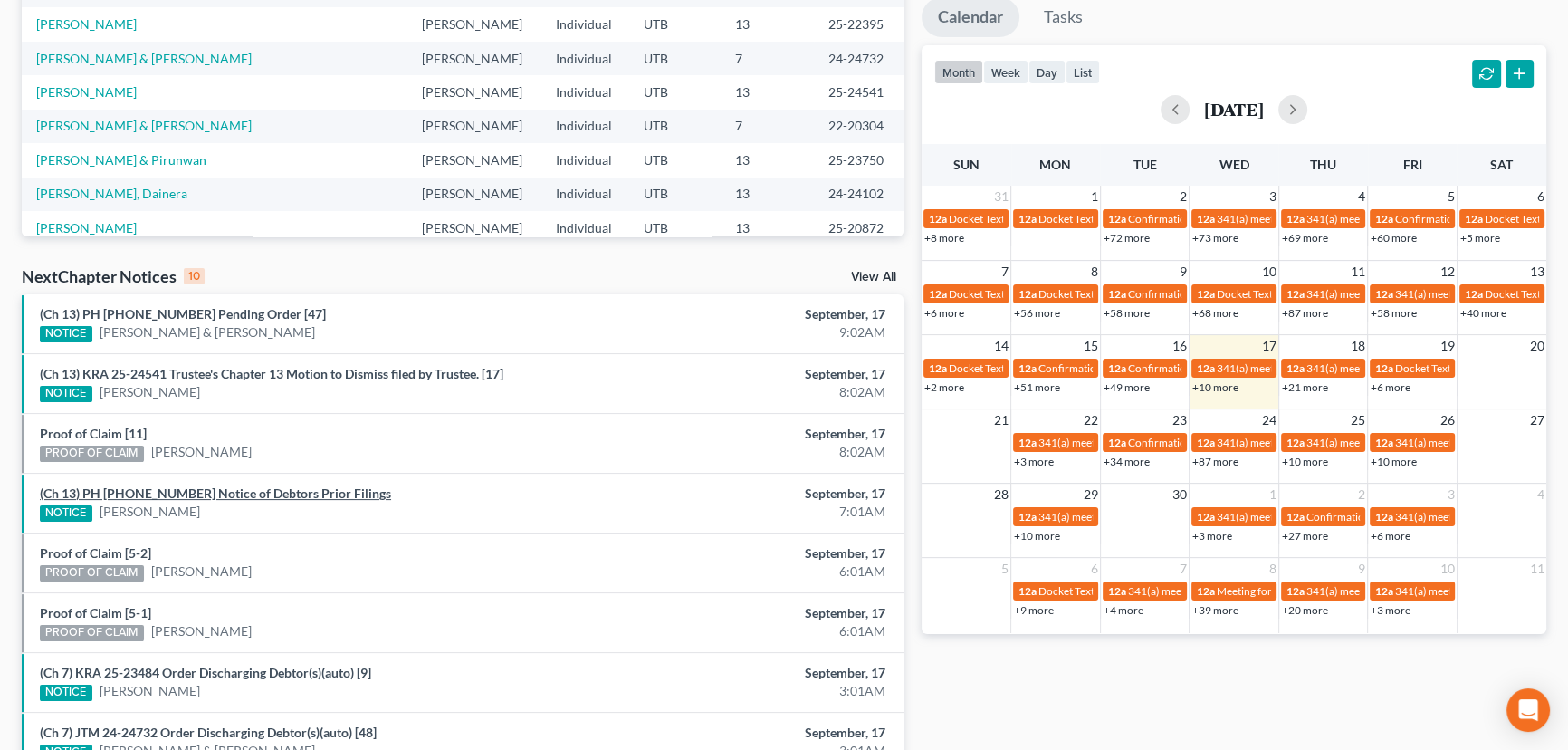
click at [193, 491] on link "(Ch 13) PH 25-25491 Notice of Debtors Prior Filings" at bounding box center [216, 493] width 352 height 16
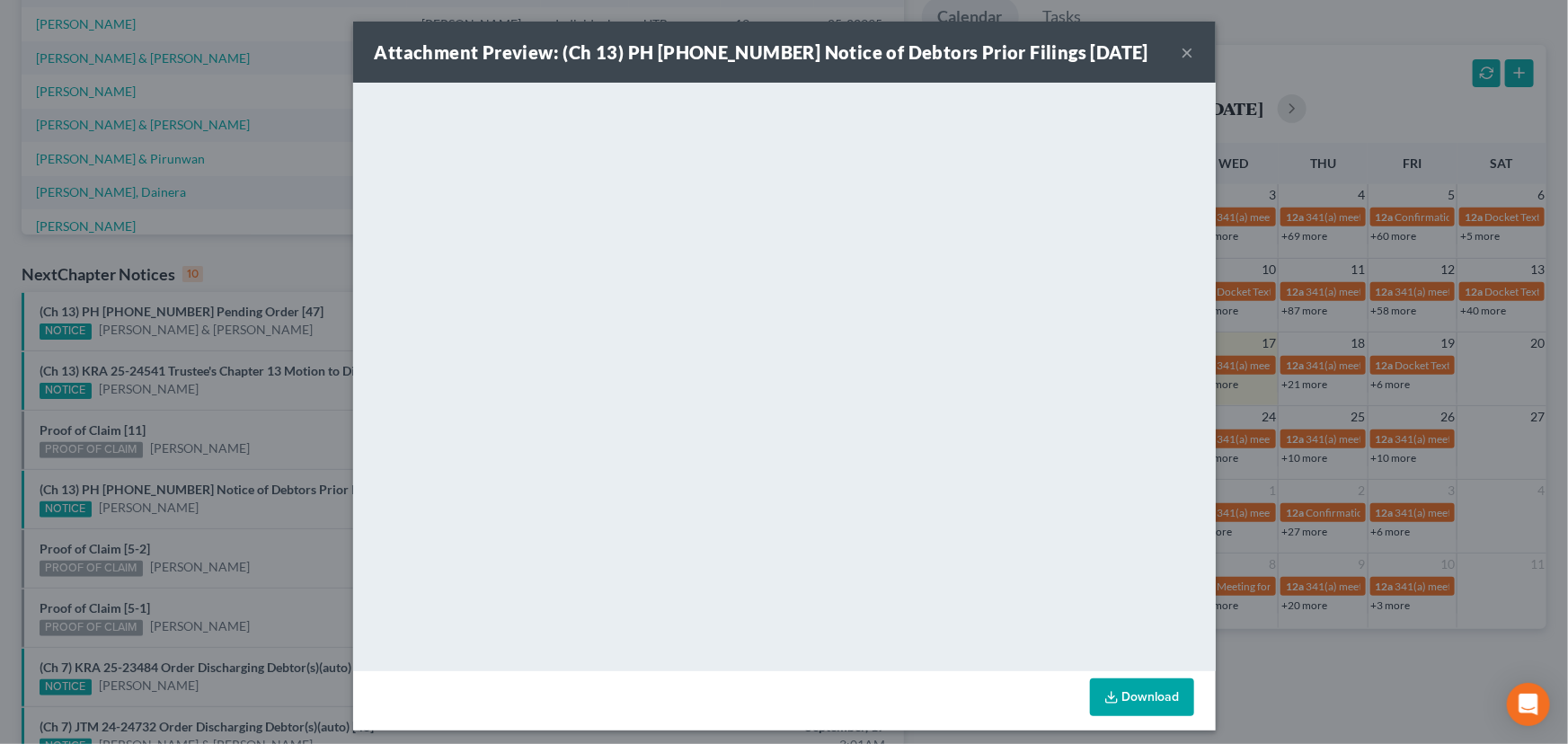
click at [214, 516] on div "Attachment Preview: (Ch 13) PH 25-25491 Notice of Debtors Prior Filings 09/17/2…" at bounding box center [784, 372] width 1568 height 744
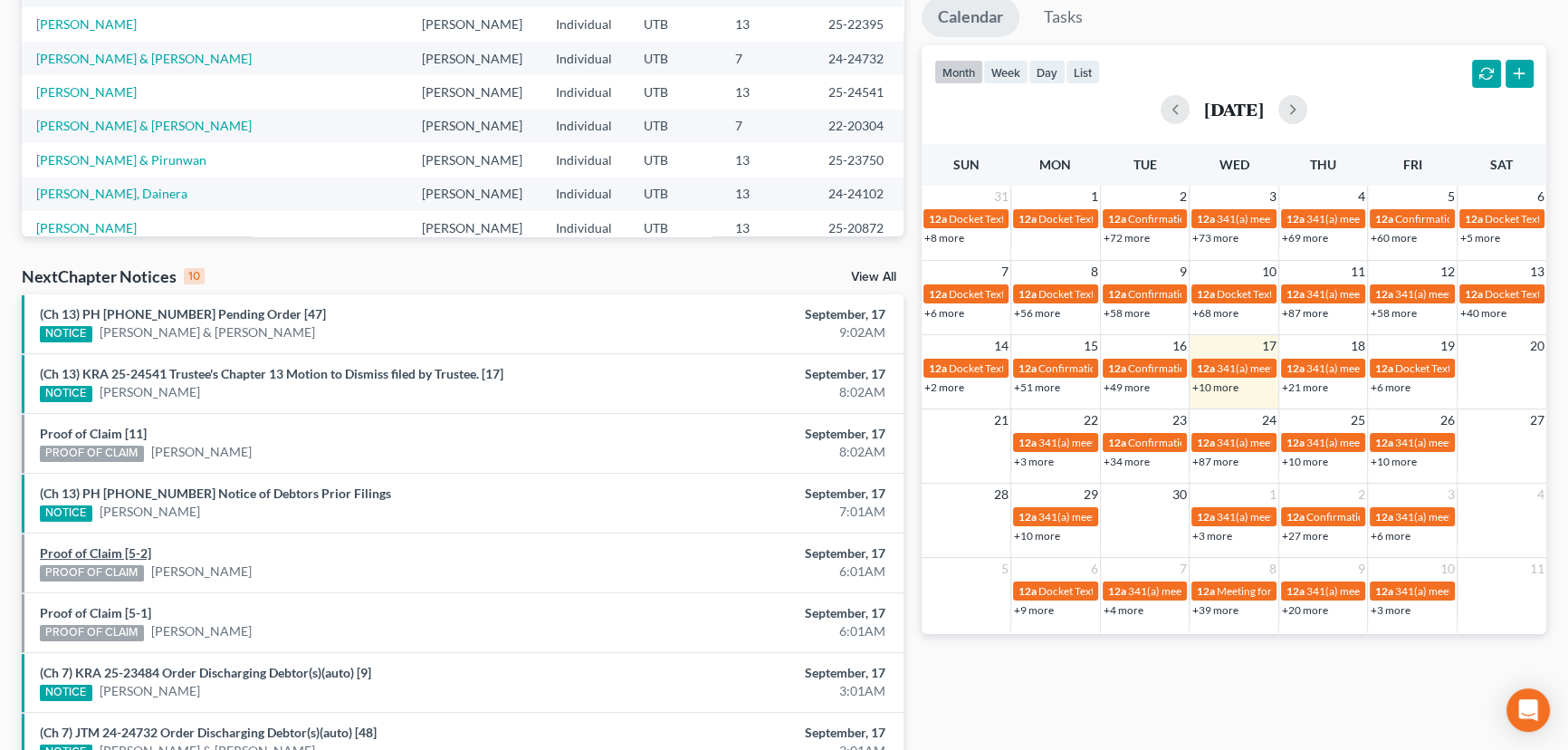
click at [90, 554] on link "Proof of Claim [5-2]" at bounding box center [96, 553] width 112 height 16
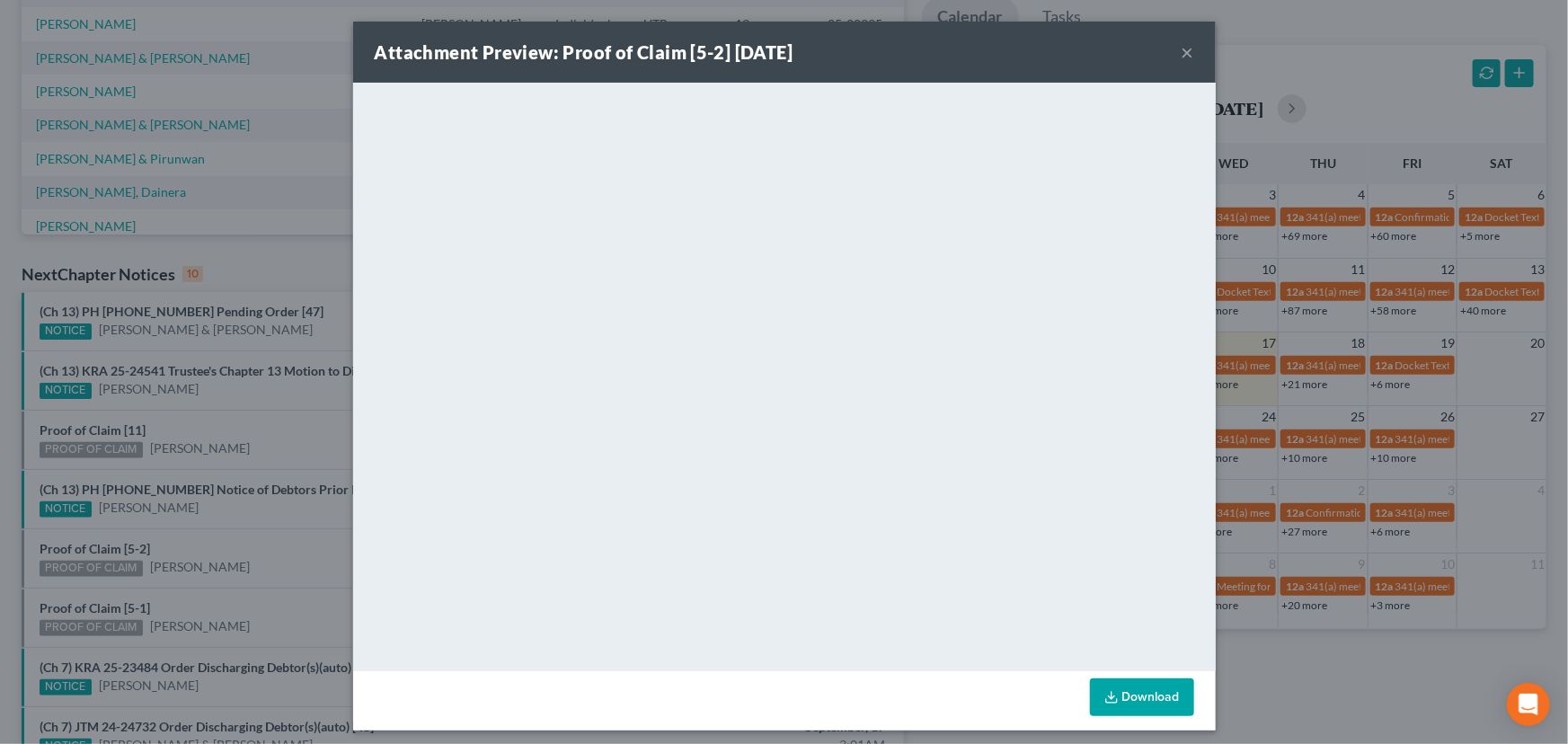
drag, startPoint x: 209, startPoint y: 541, endPoint x: 188, endPoint y: 555, distance: 25.2
click at [197, 549] on div "Attachment Preview: Proof of Claim [5-2] 09/17/2025 × <object ng-attr-data='htt…" at bounding box center [784, 372] width 1568 height 744
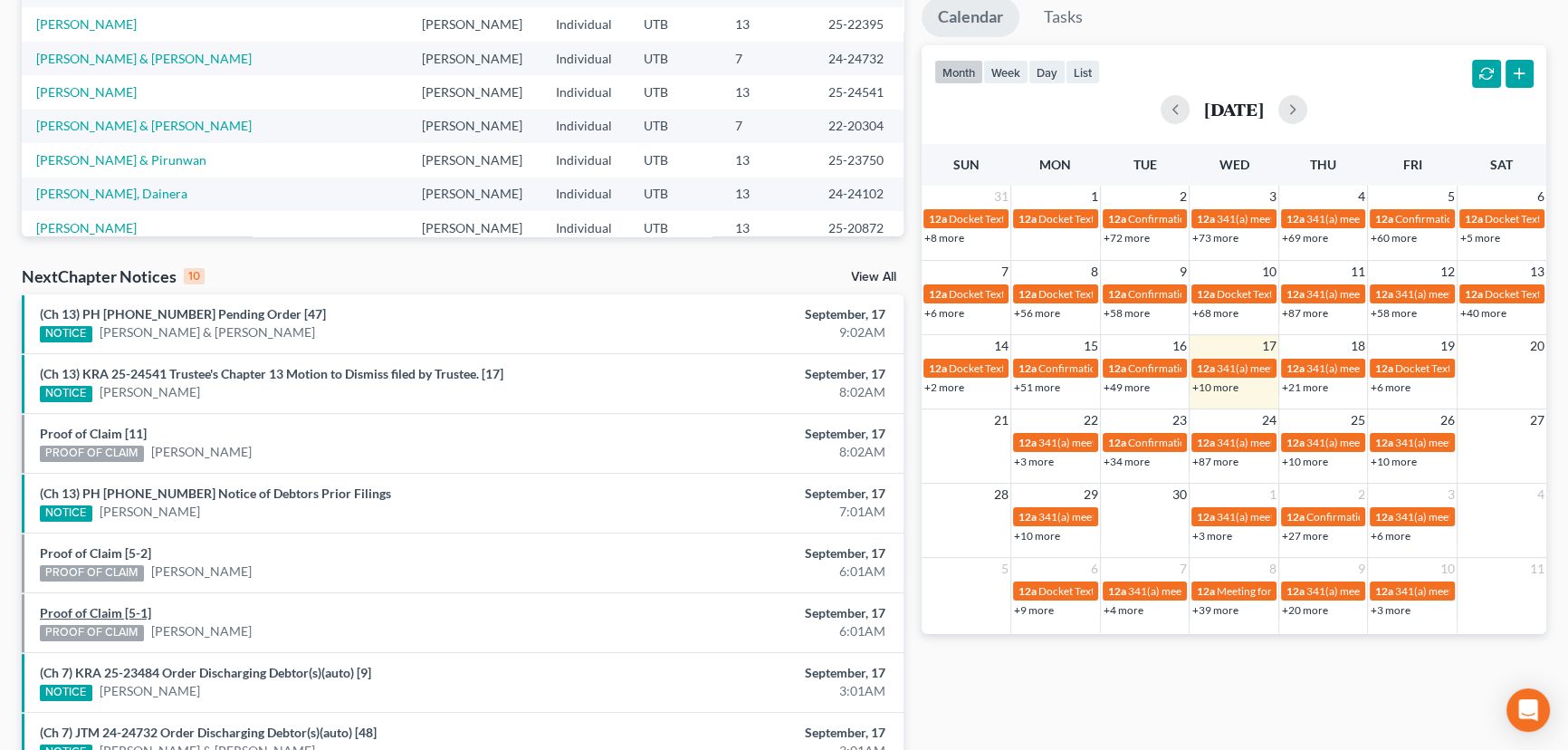
click at [86, 609] on link "Proof of Claim [5-1]" at bounding box center [96, 612] width 112 height 16
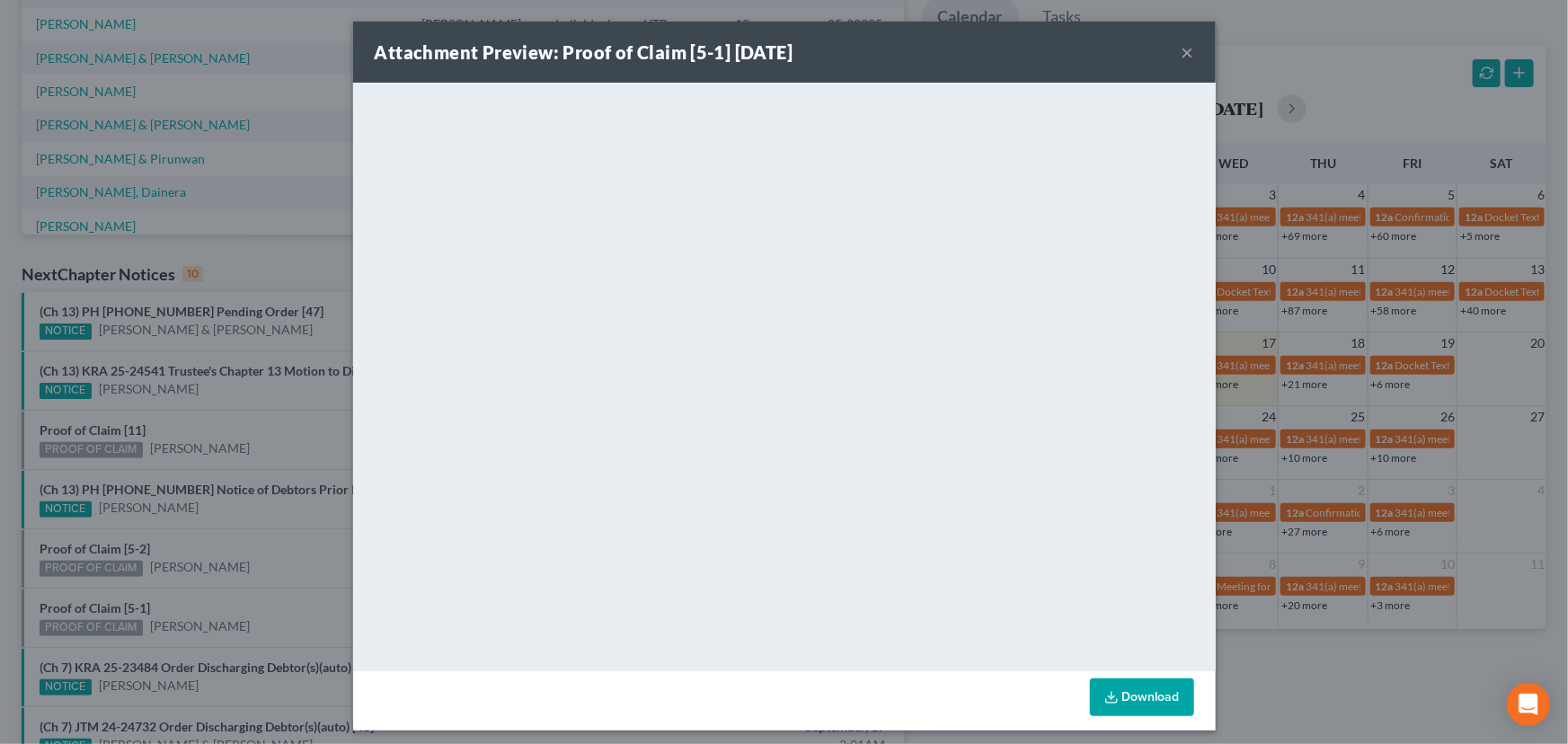
click at [222, 556] on div "Attachment Preview: Proof of Claim [5-1] 09/17/2025 × <object ng-attr-data='htt…" at bounding box center [784, 372] width 1568 height 744
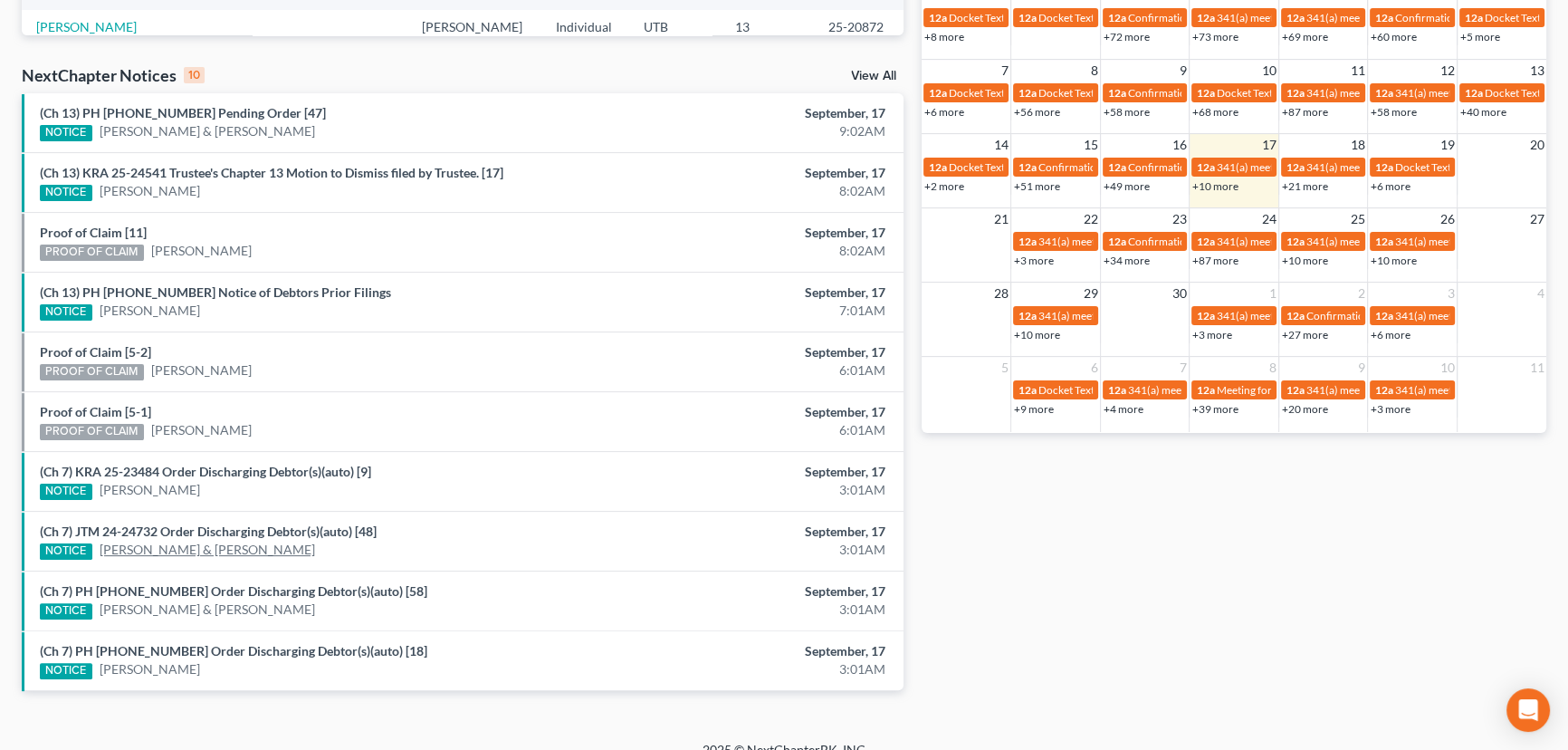
scroll to position [550, 0]
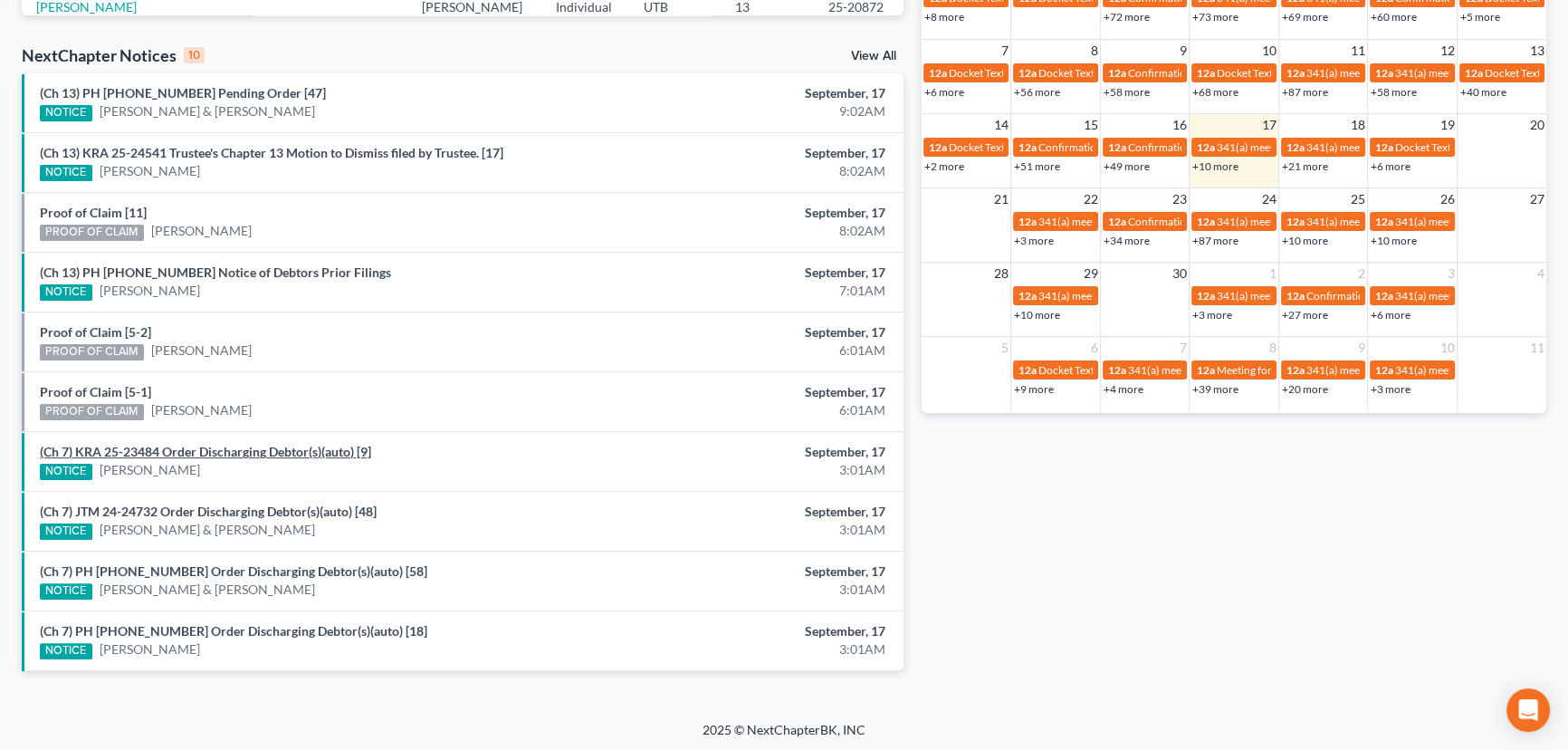
click at [231, 444] on link "(Ch 7) KRA 25-23484 Order Discharging Debtor(s)(auto) [9]" at bounding box center [206, 451] width 331 height 16
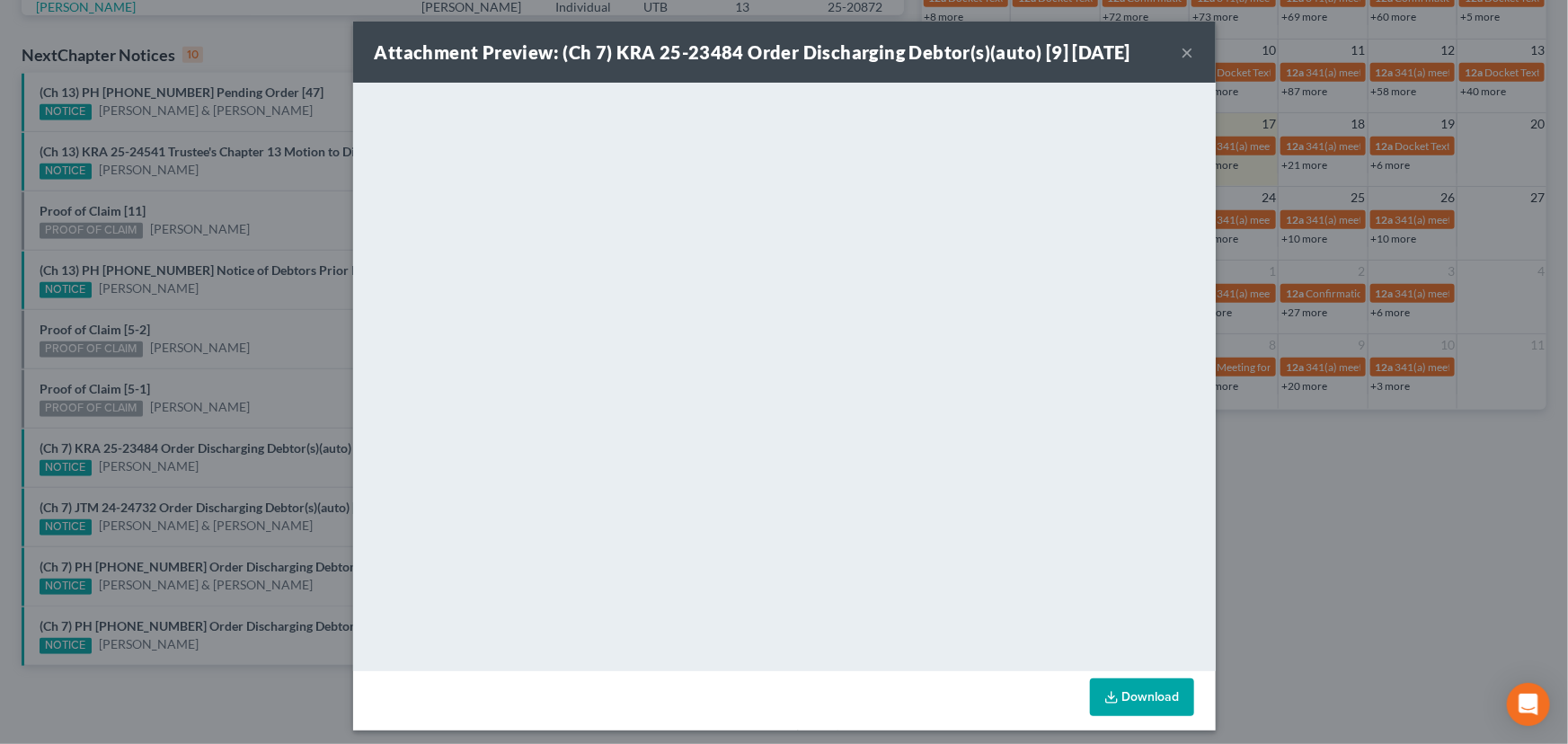
drag, startPoint x: 247, startPoint y: 403, endPoint x: 249, endPoint y: 452, distance: 49.0
click at [248, 404] on div "Attachment Preview: (Ch 7) KRA 25-23484 Order Discharging Debtor(s)(auto) [9] 0…" at bounding box center [784, 372] width 1568 height 744
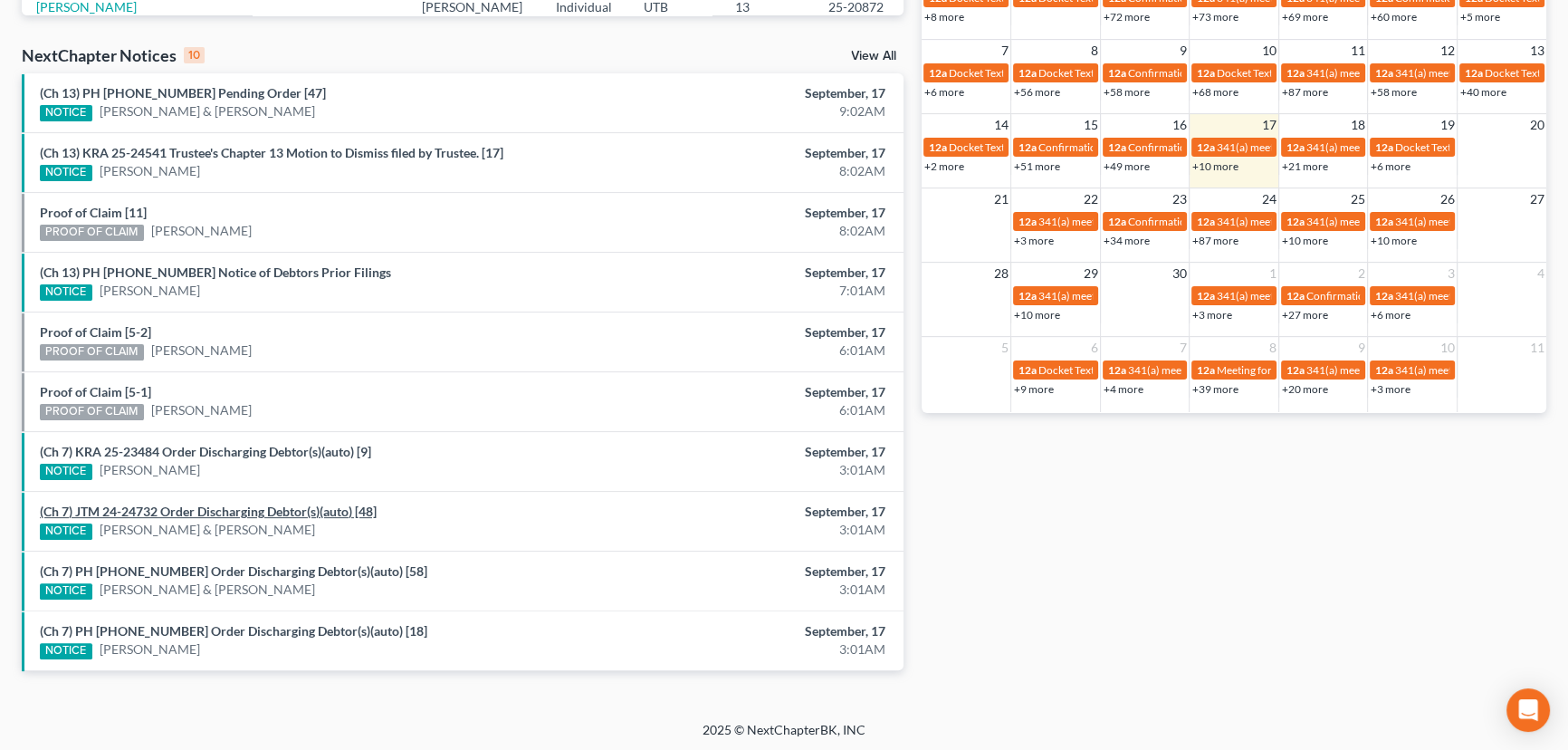
click at [252, 513] on link "(Ch 7) JTM 24-24732 Order Discharging Debtor(s)(auto) [48]" at bounding box center [208, 511] width 337 height 16
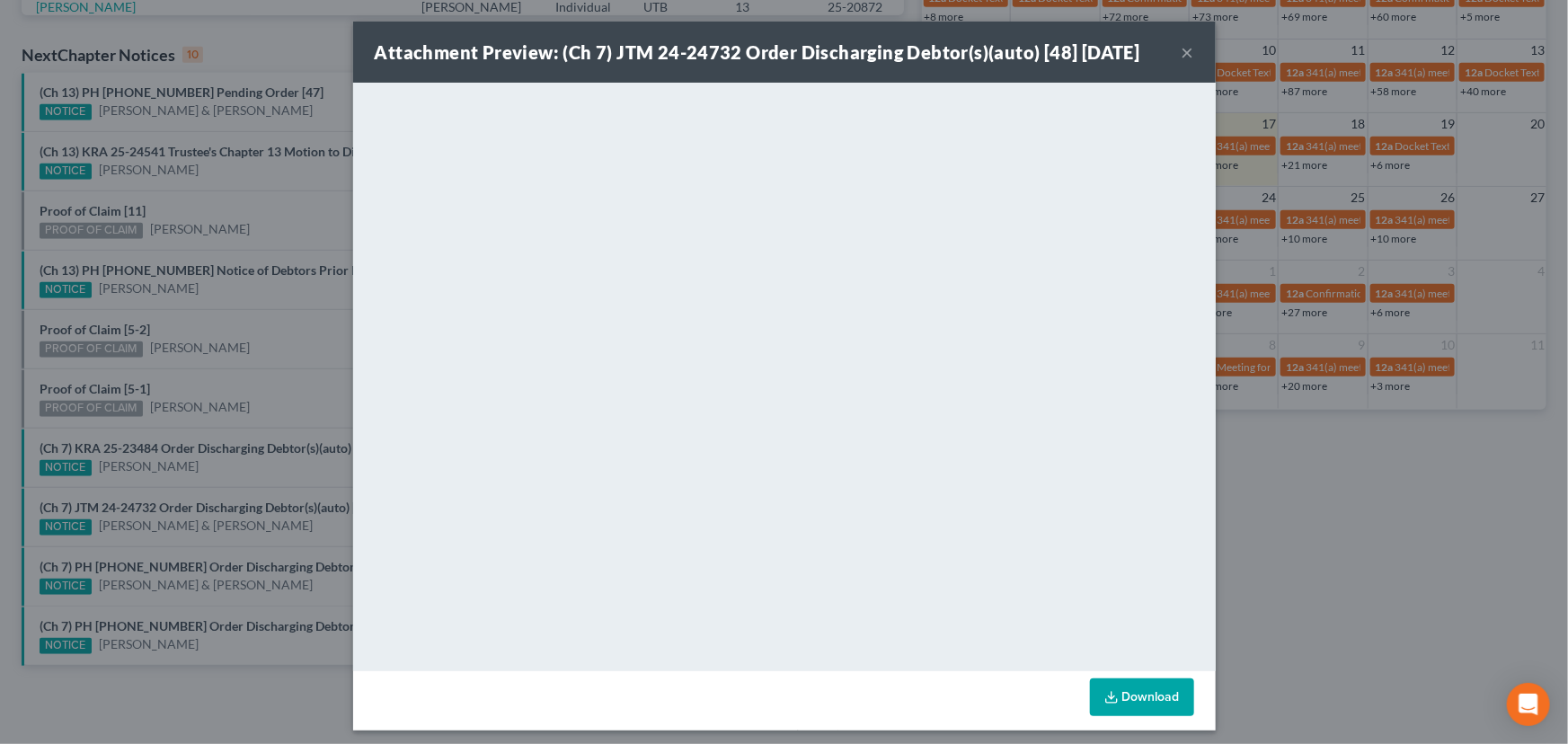
click at [239, 543] on div "Attachment Preview: (Ch 7) JTM 24-24732 Order Discharging Debtor(s)(auto) [48] …" at bounding box center [784, 372] width 1568 height 744
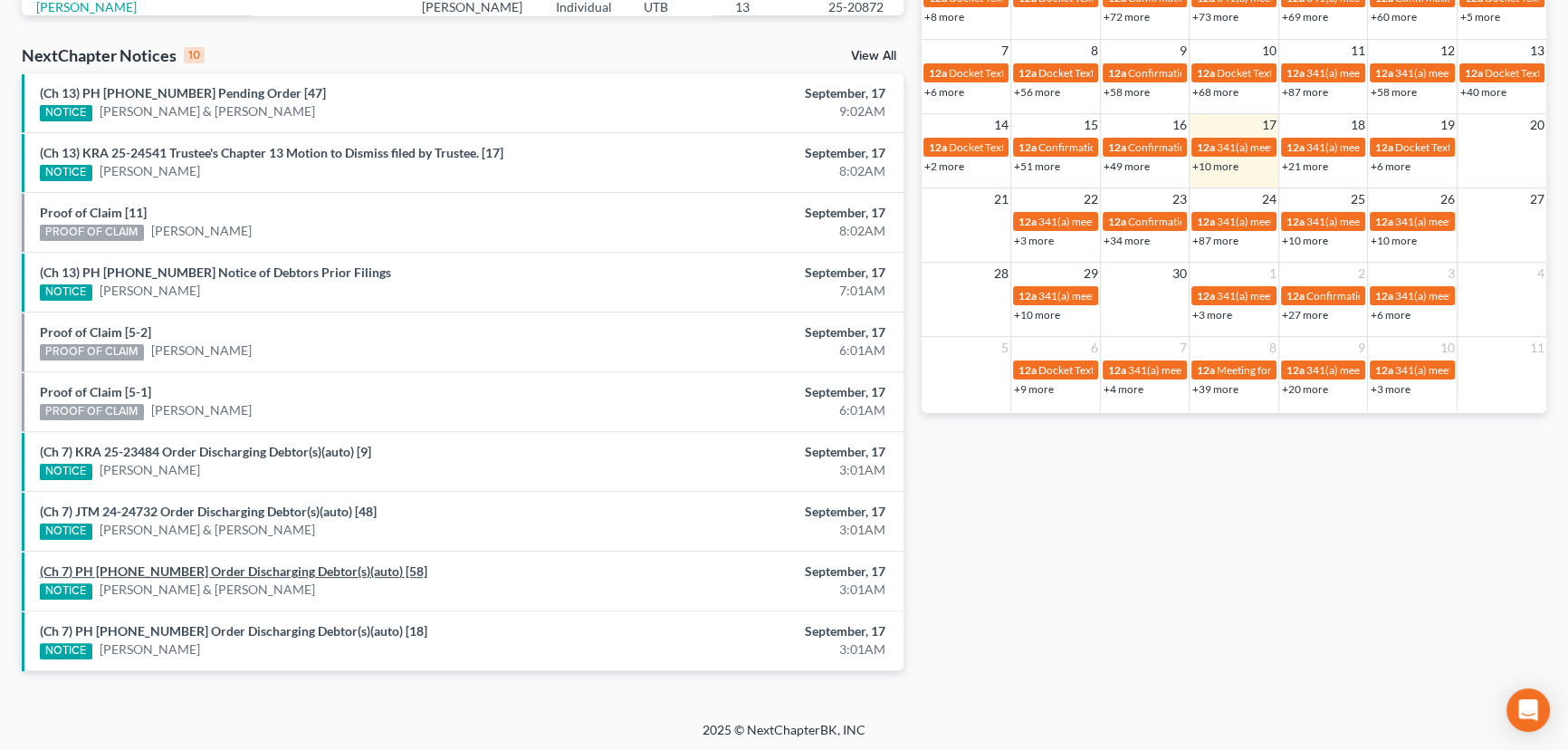
click at [258, 571] on link "(Ch 7) PH 22-20304 Order Discharging Debtor(s)(auto) [58]" at bounding box center [233, 571] width 388 height 16
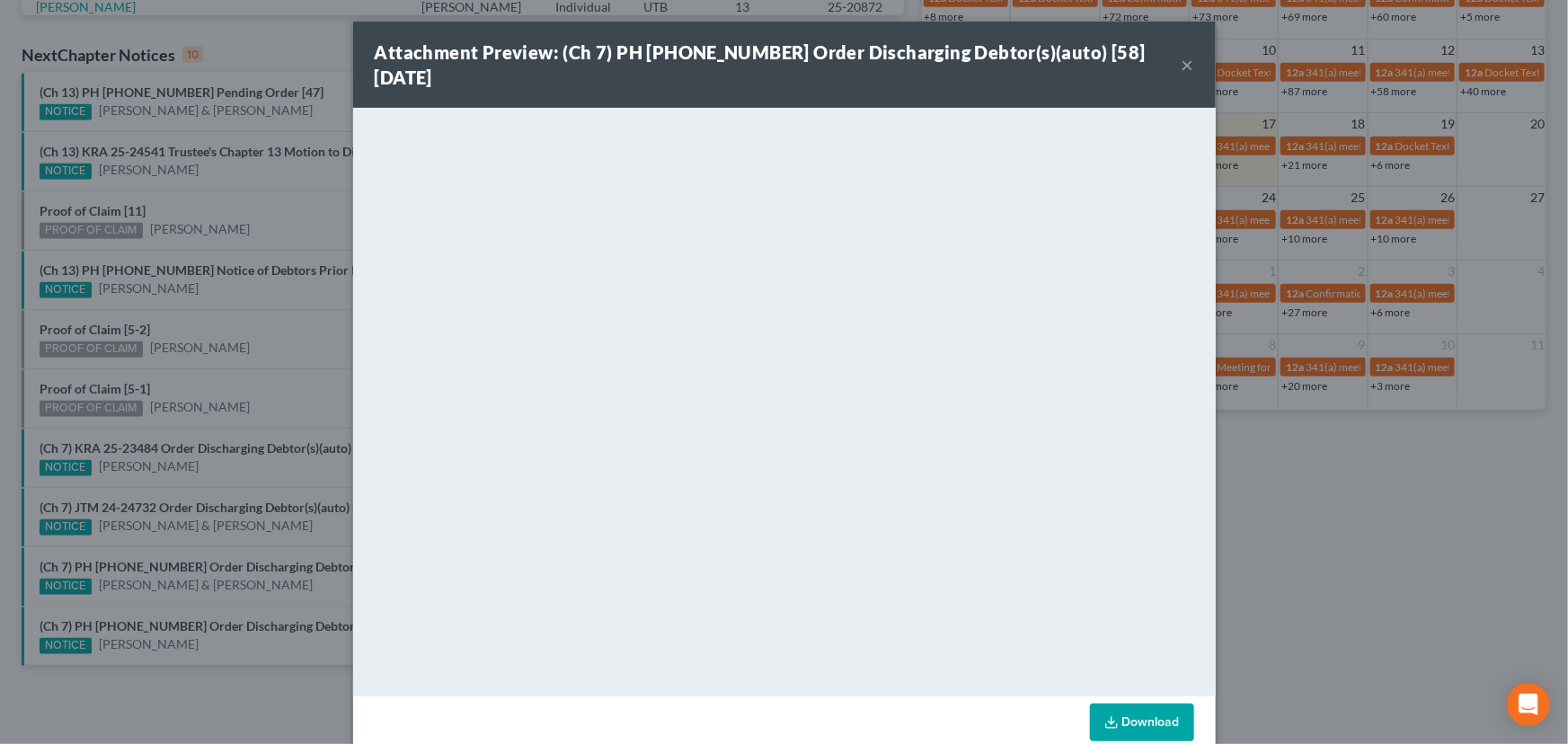
click at [248, 594] on div "Attachment Preview: (Ch 7) PH 22-20304 Order Discharging Debtor(s)(auto) [58] 0…" at bounding box center [784, 372] width 1568 height 744
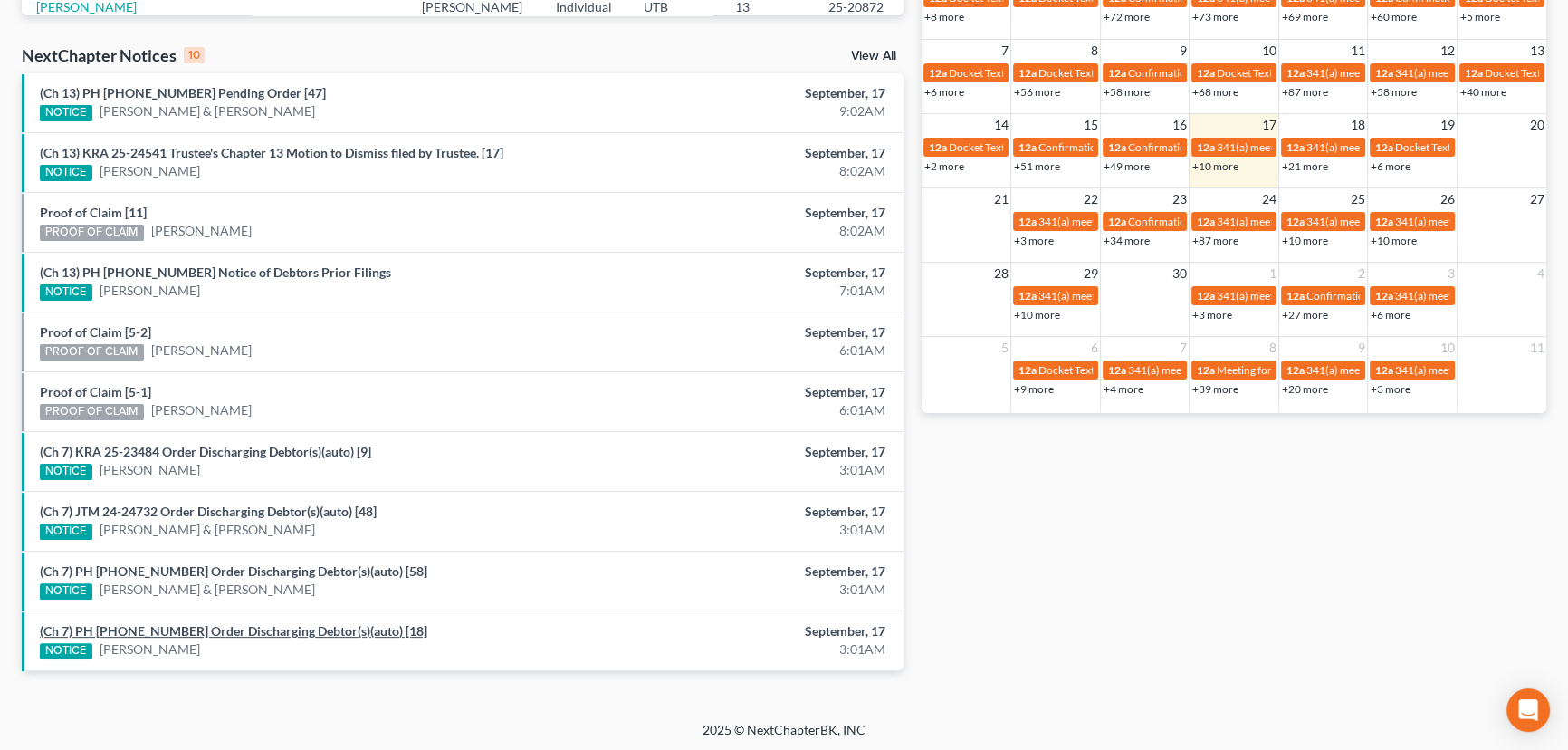
click at [235, 630] on link "(Ch 7) PH 25-23297 Order Discharging Debtor(s)(auto) [18]" at bounding box center [233, 631] width 388 height 16
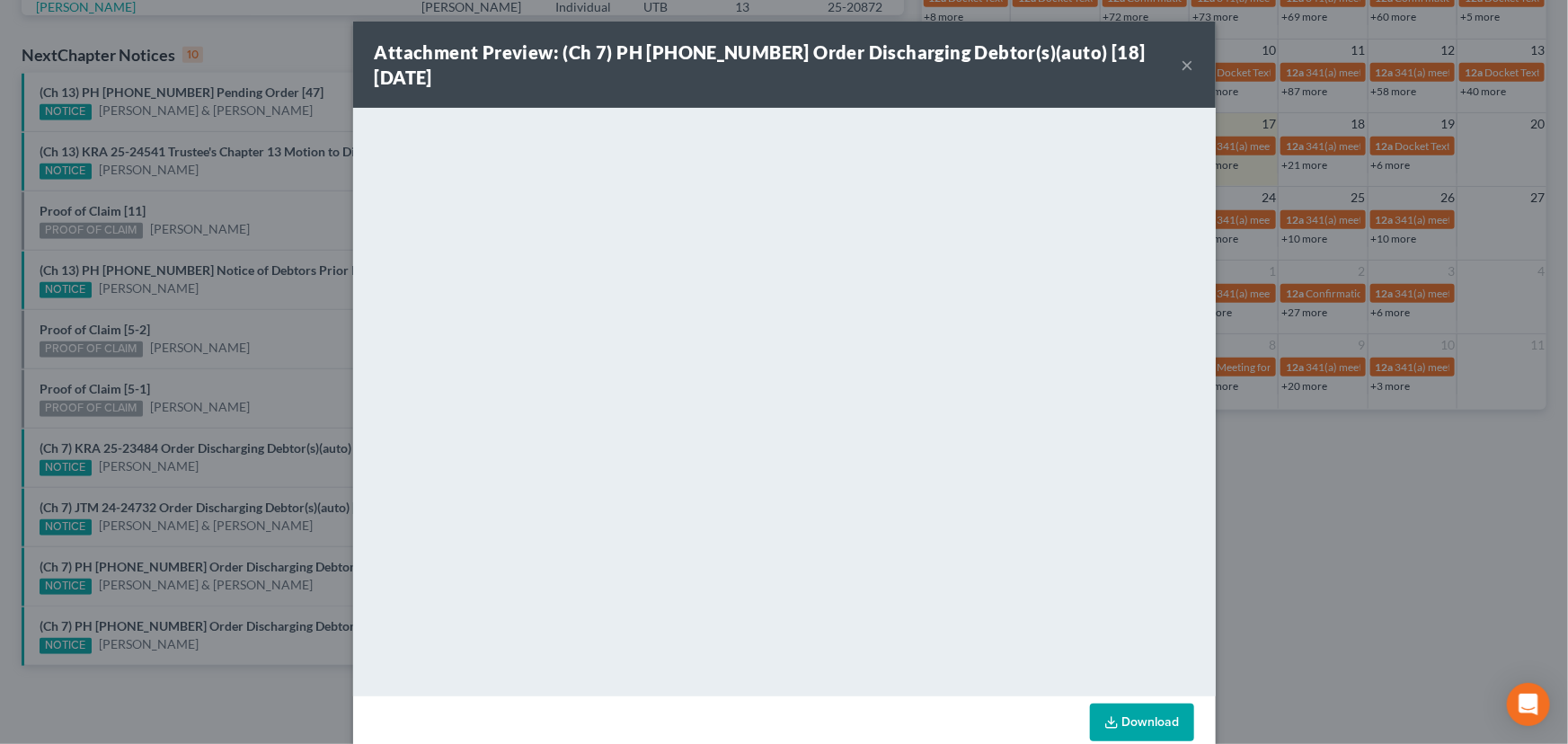
drag, startPoint x: 251, startPoint y: 606, endPoint x: 270, endPoint y: 589, distance: 25.5
click at [266, 594] on div "Attachment Preview: (Ch 7) PH 25-23297 Order Discharging Debtor(s)(auto) [18] 0…" at bounding box center [784, 372] width 1568 height 744
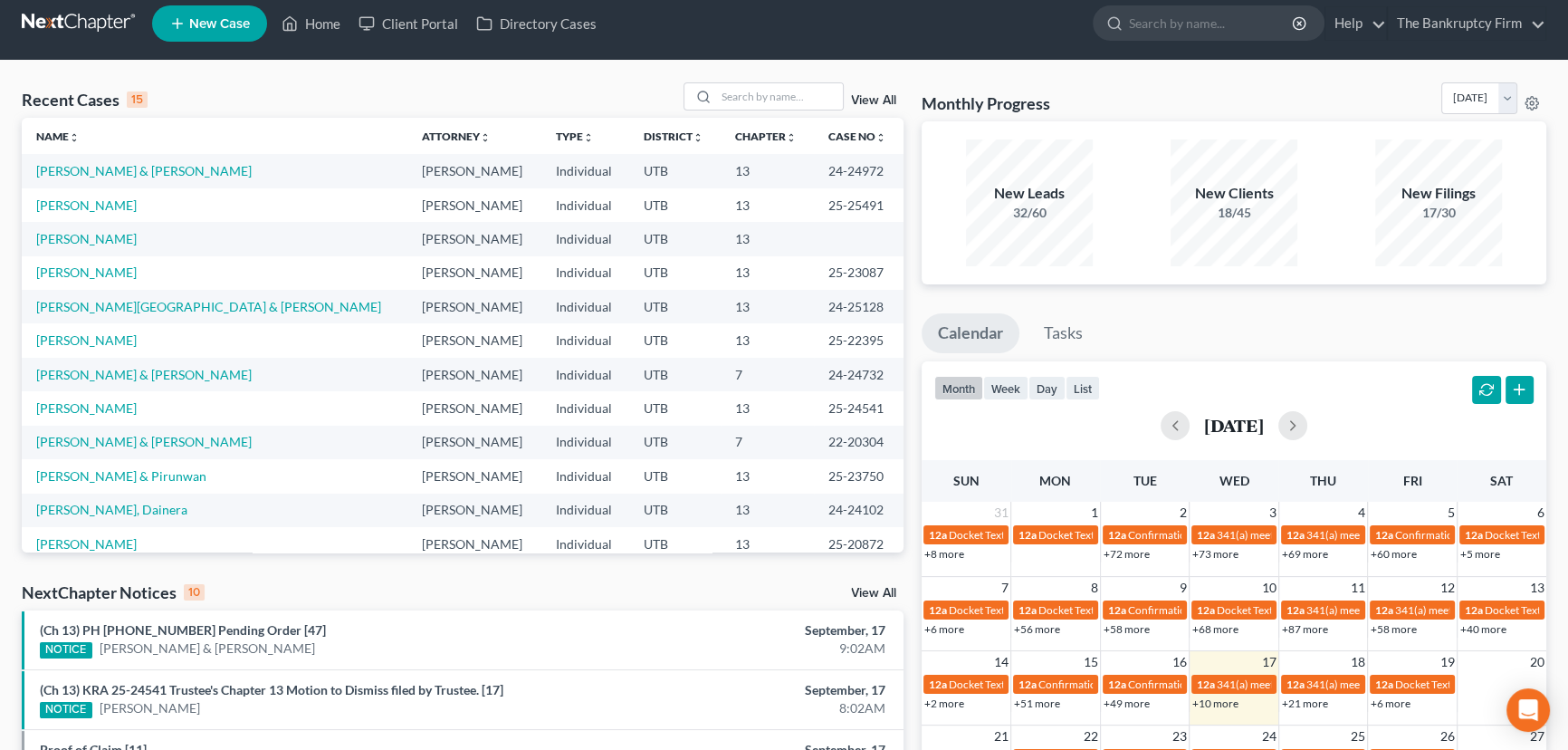
scroll to position [0, 0]
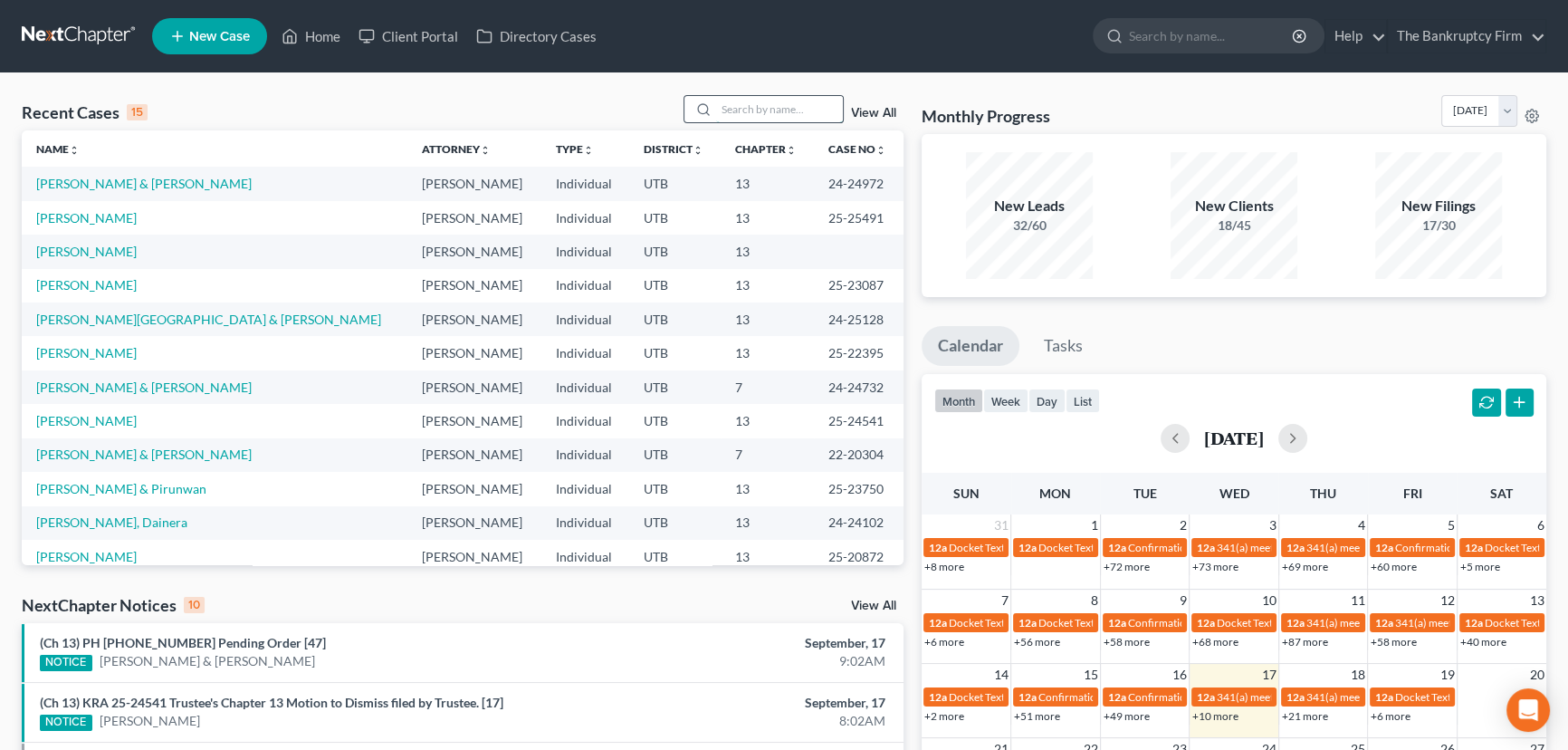
click at [737, 112] on input "search" at bounding box center [779, 109] width 126 height 26
type input "mumford"
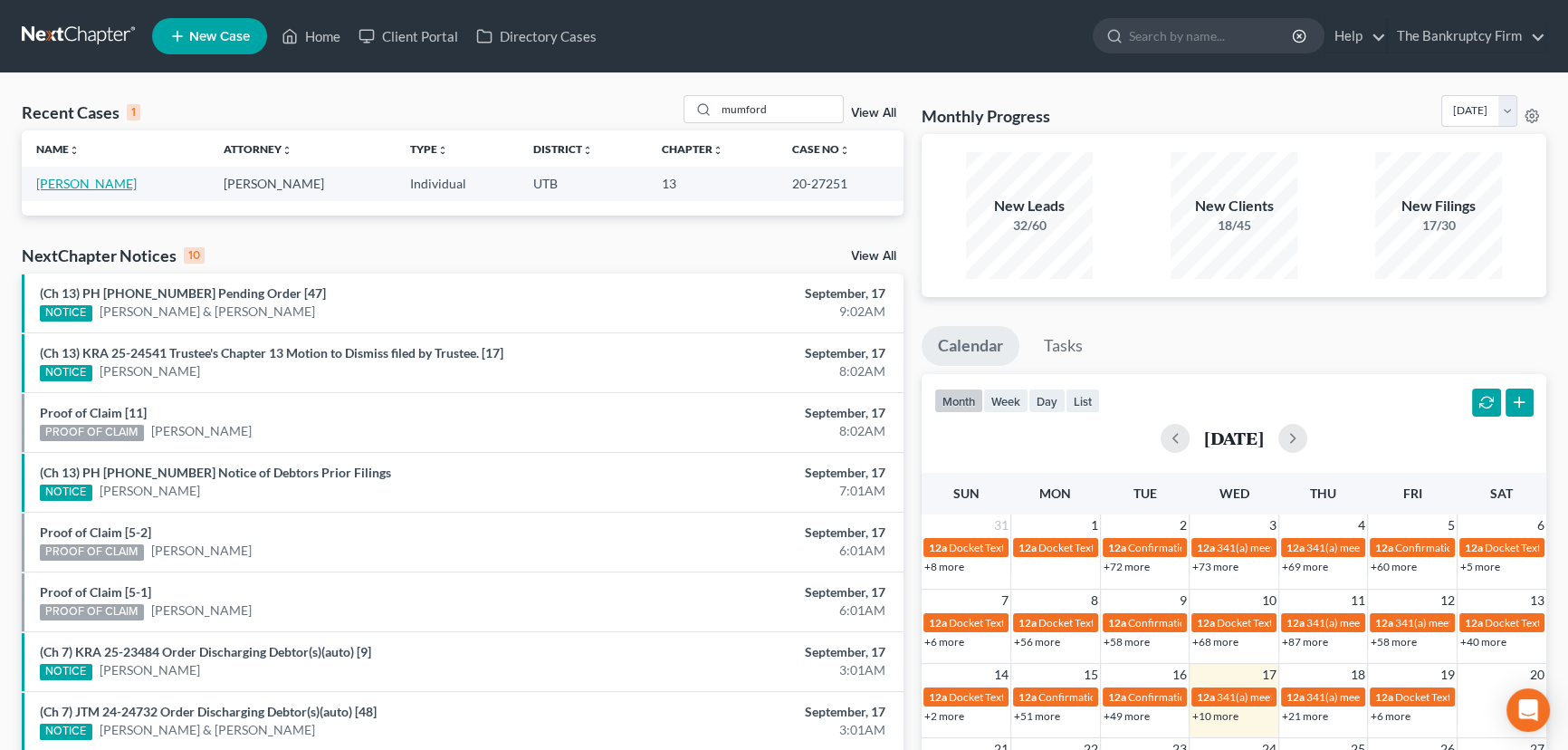
click at [82, 184] on link "Mumford, Theresa" at bounding box center [86, 183] width 100 height 16
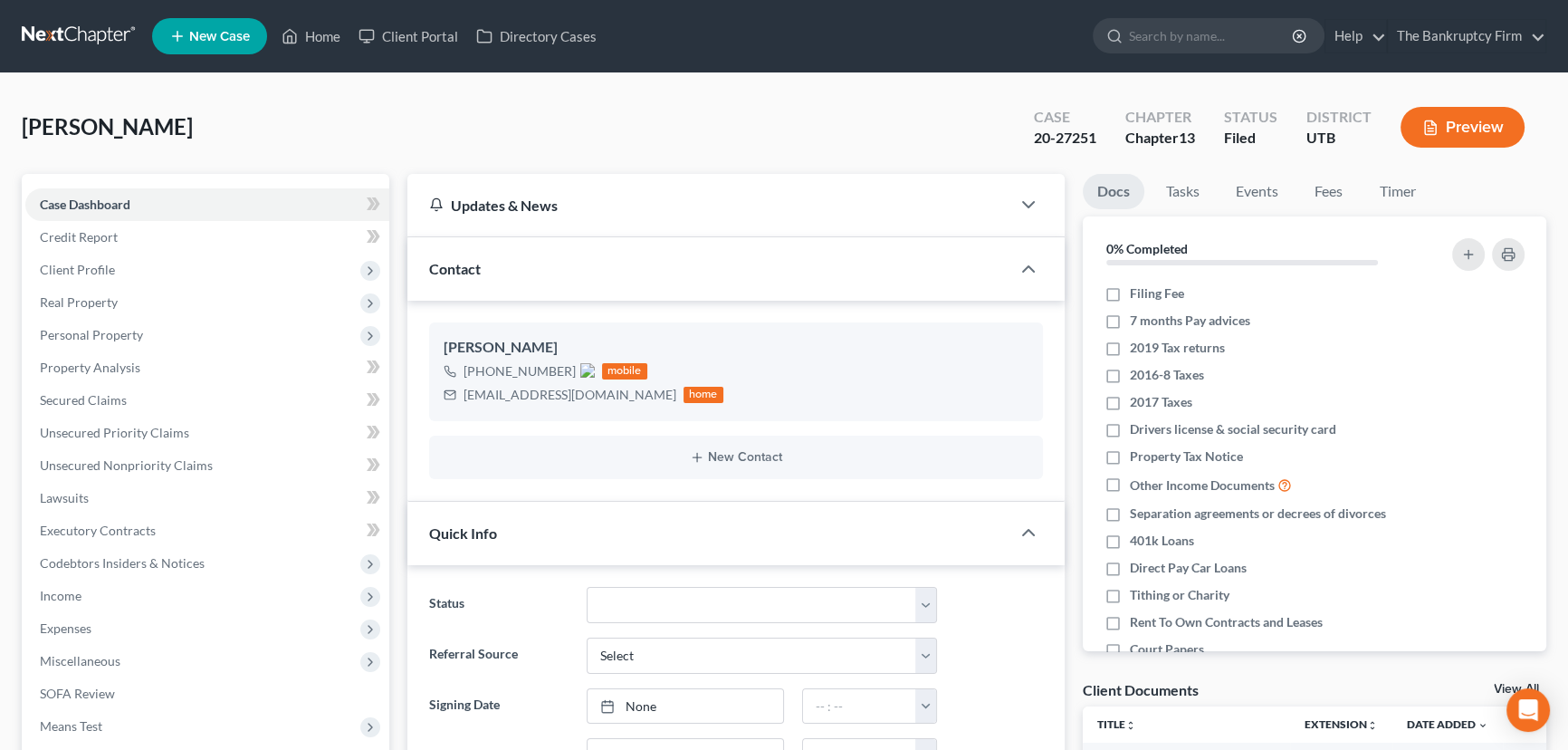
drag, startPoint x: 80, startPoint y: 265, endPoint x: 141, endPoint y: 289, distance: 65.6
click at [83, 265] on span "Client Profile" at bounding box center [77, 269] width 75 height 16
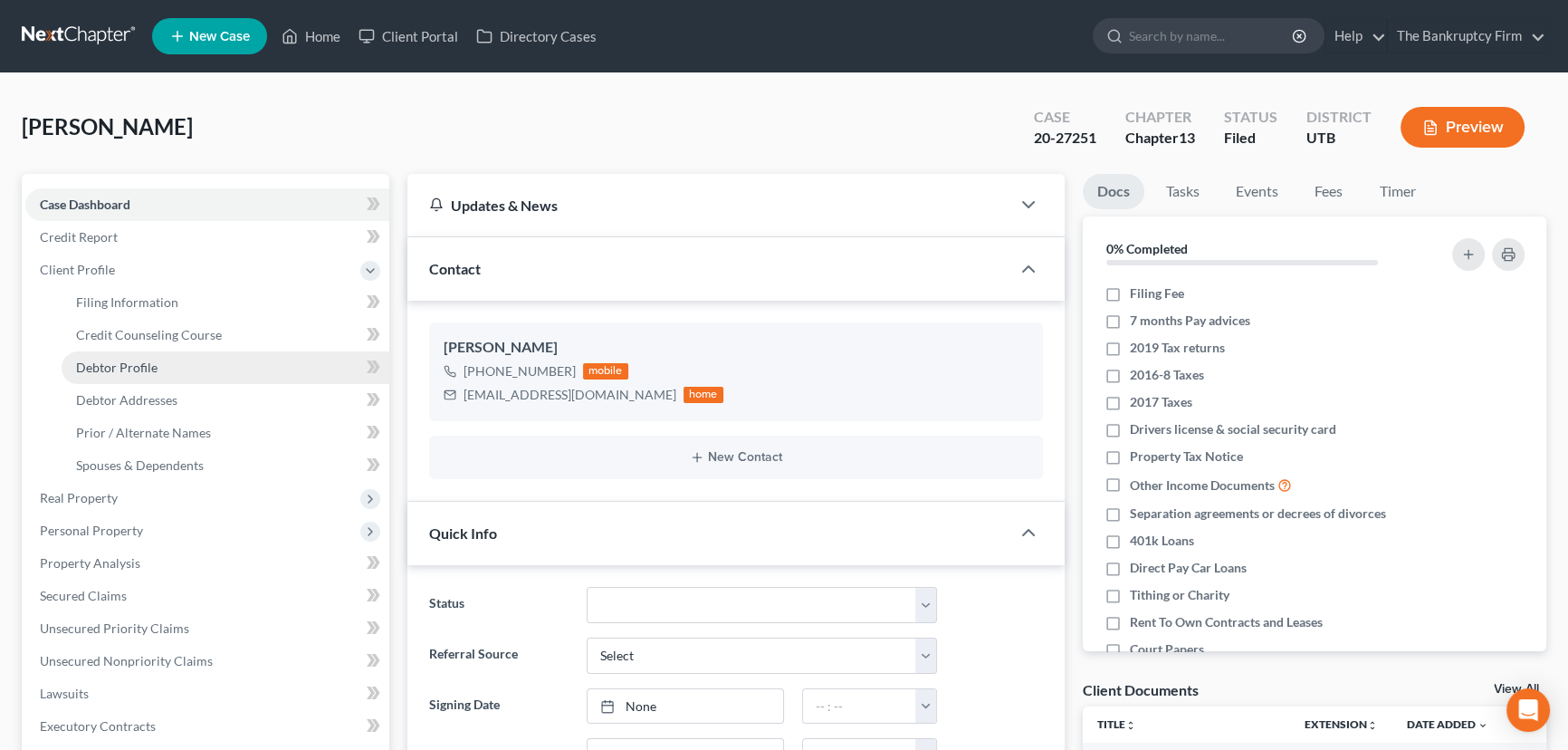
click at [132, 368] on span "Debtor Profile" at bounding box center [117, 368] width 82 height 16
select select "0"
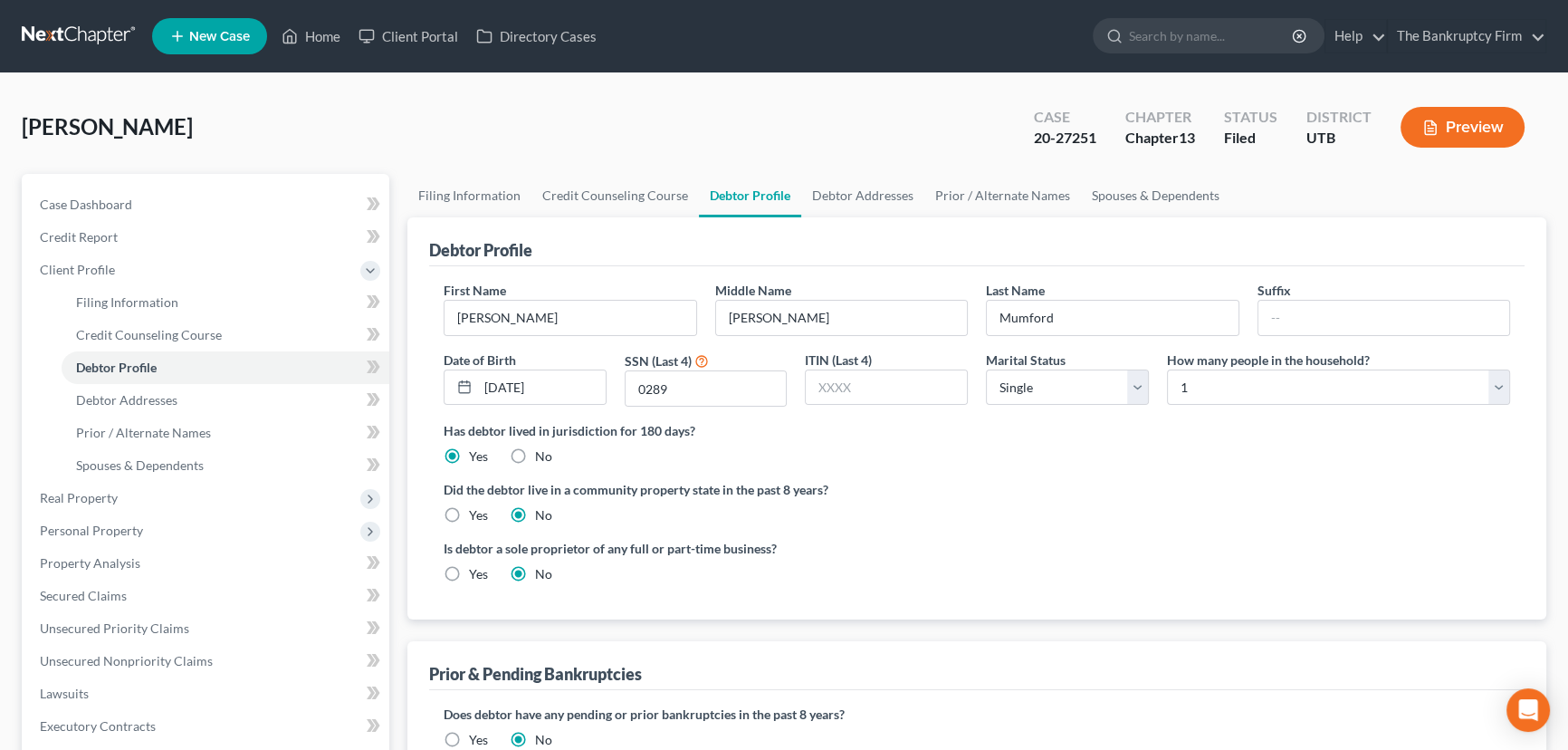
click at [988, 475] on ng-include "First Name Theresa Middle Name Louise Last Name Mumford Suffix Date of Birth 11…" at bounding box center [977, 439] width 1067 height 317
